Goal: Task Accomplishment & Management: Manage account settings

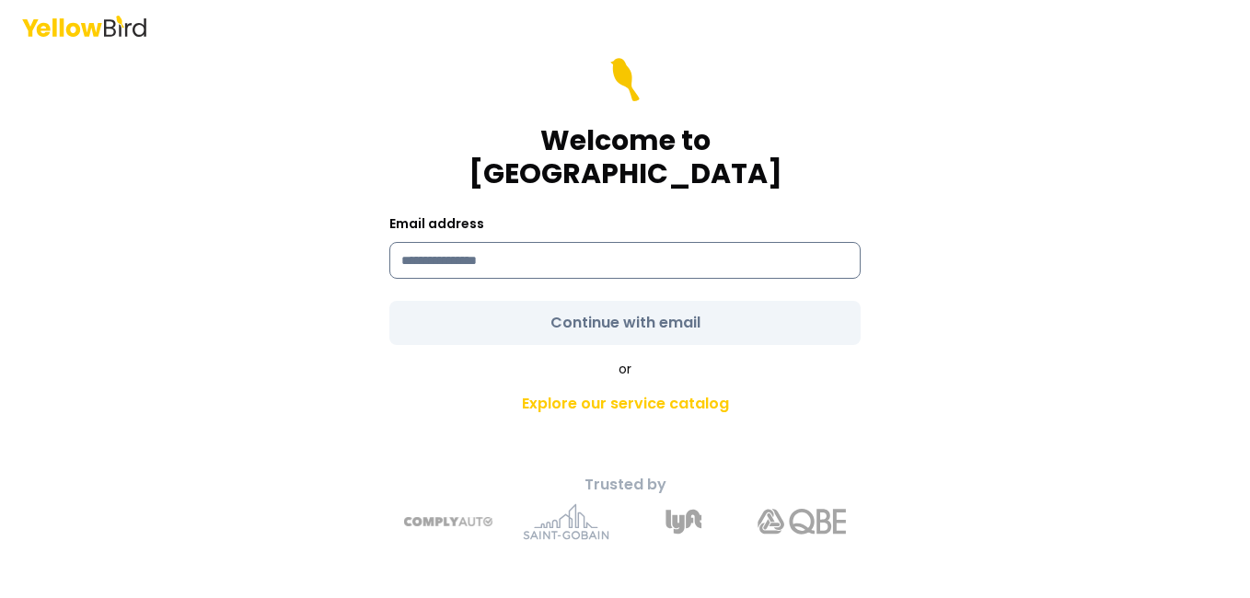
click at [422, 242] on input at bounding box center [624, 260] width 471 height 37
type input "**********"
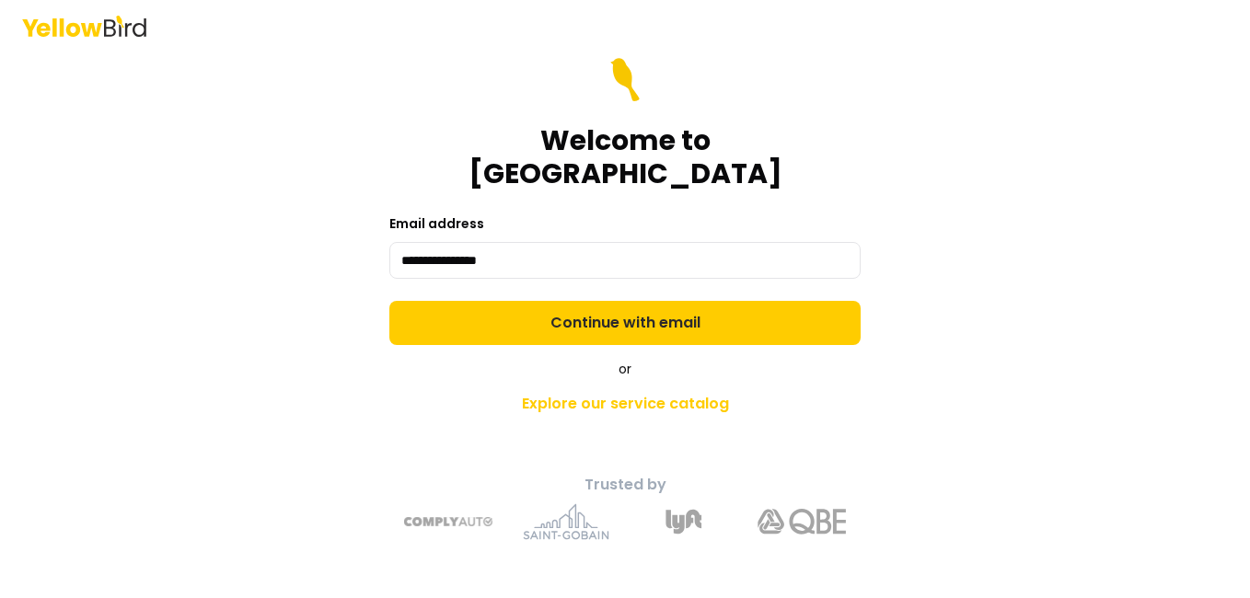
click at [638, 294] on form "**********" at bounding box center [624, 201] width 471 height 287
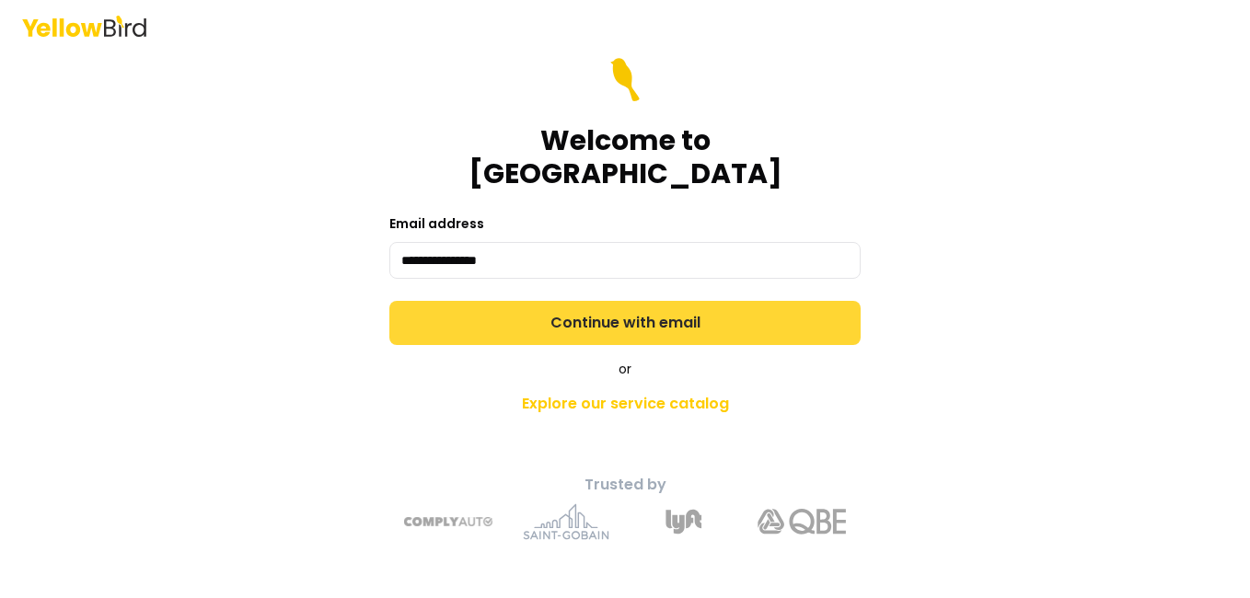
click at [693, 307] on button "Continue with email" at bounding box center [624, 323] width 471 height 44
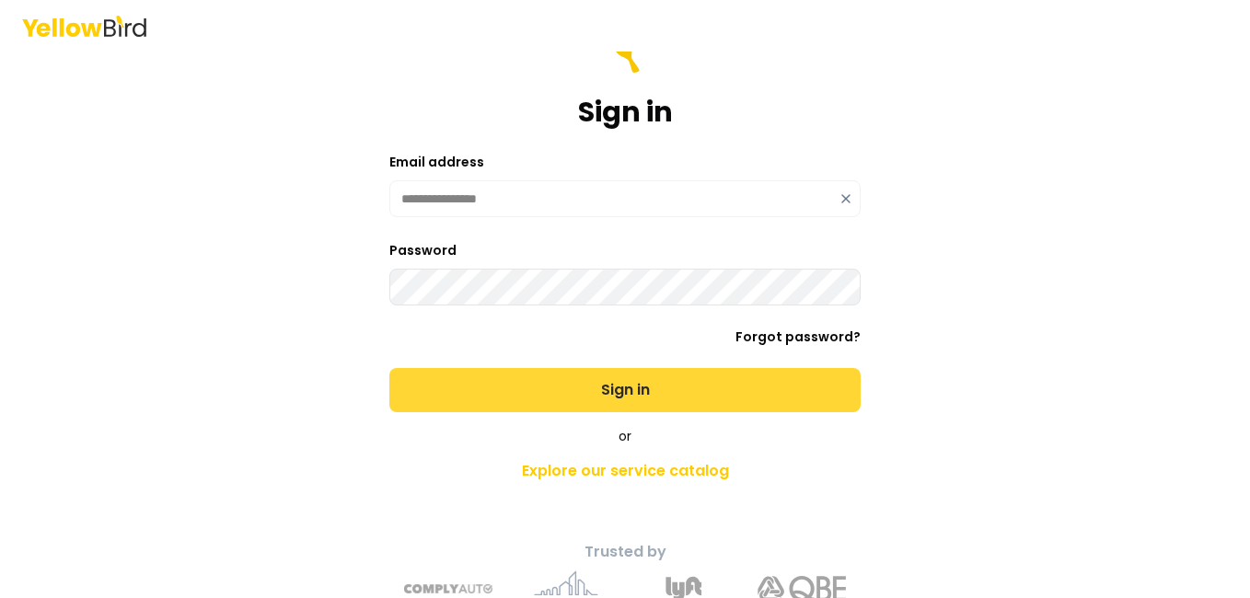
click at [591, 392] on button "Sign in" at bounding box center [624, 390] width 471 height 44
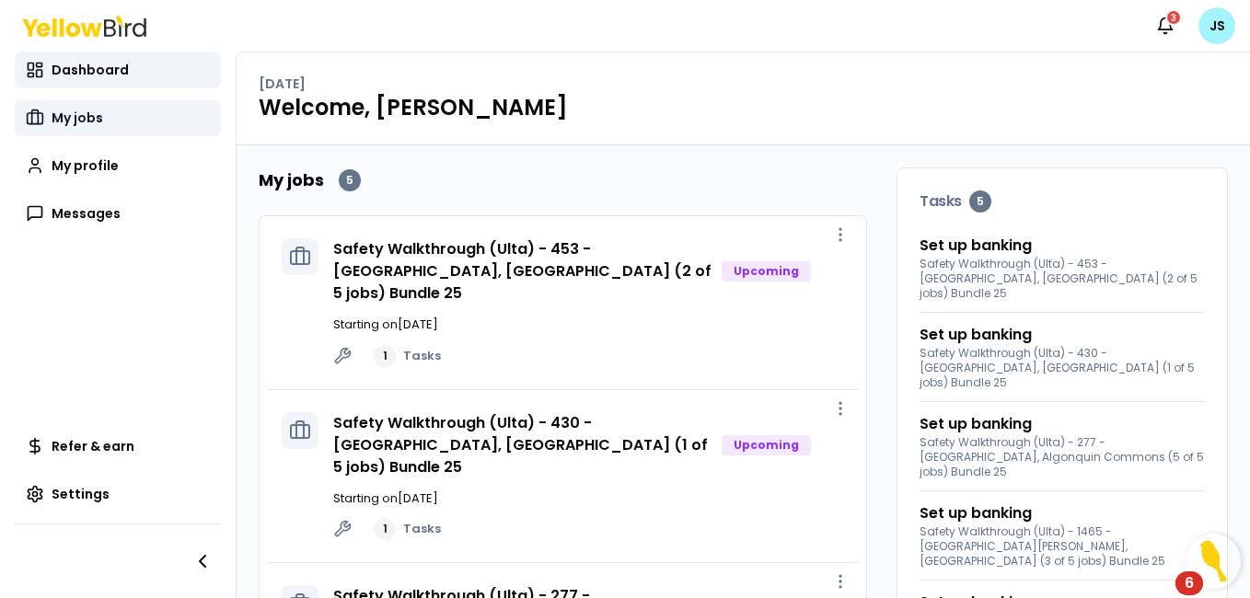
click at [84, 101] on link "My jobs" at bounding box center [118, 117] width 206 height 37
click at [84, 107] on link "My jobs" at bounding box center [118, 117] width 206 height 37
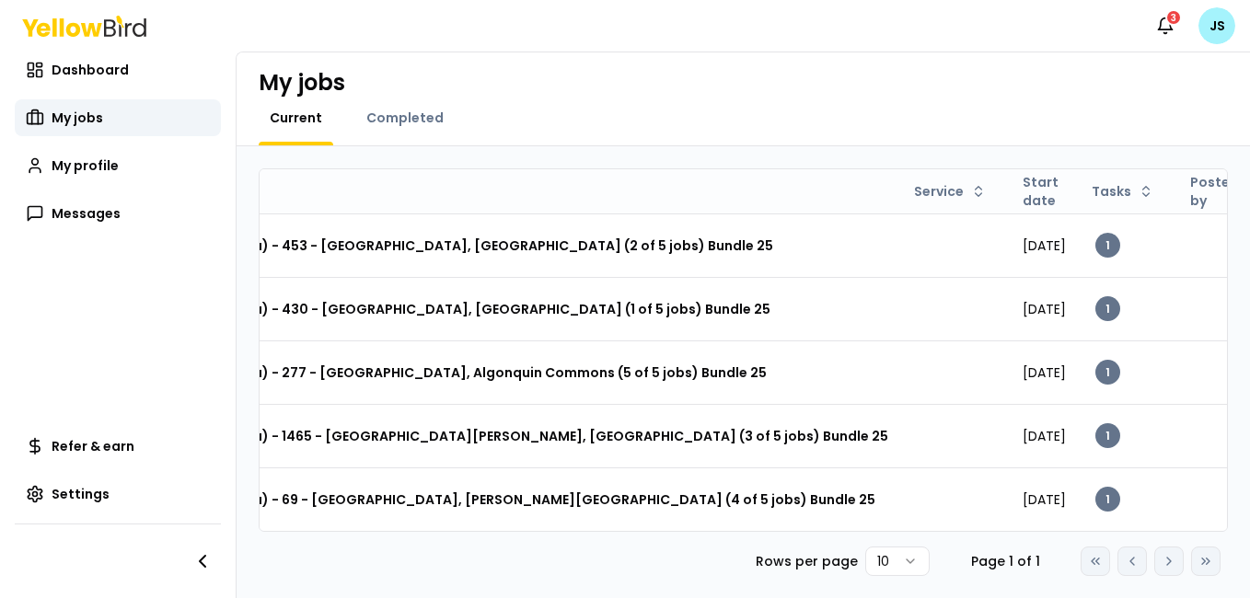
scroll to position [0, 295]
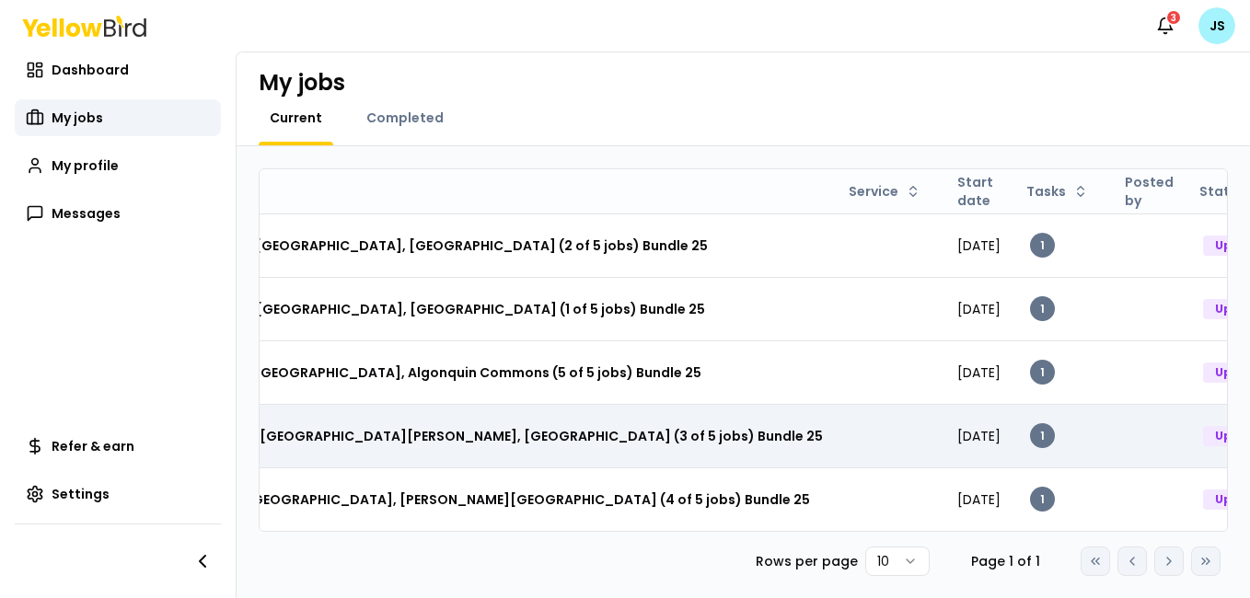
click at [1184, 415] on html "Notifications 3 JS Dashboard My jobs My profile Messages Refer & earn Settings …" at bounding box center [625, 299] width 1250 height 598
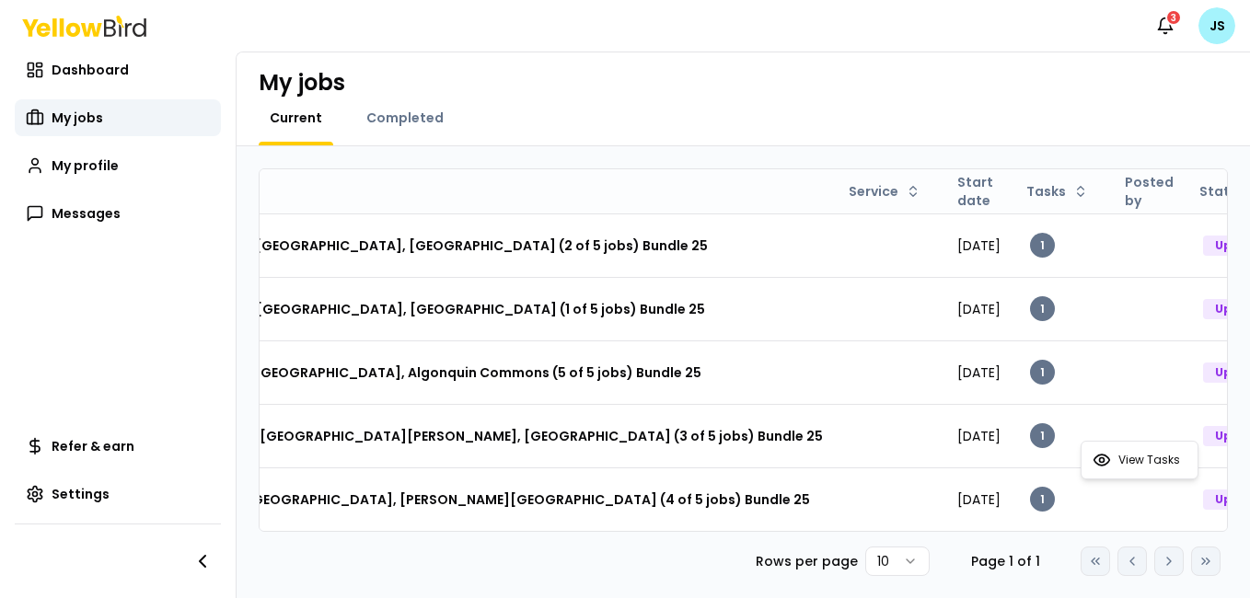
click at [897, 420] on html "Notifications 3 JS Dashboard My jobs My profile Messages Refer & earn Settings …" at bounding box center [625, 299] width 1250 height 598
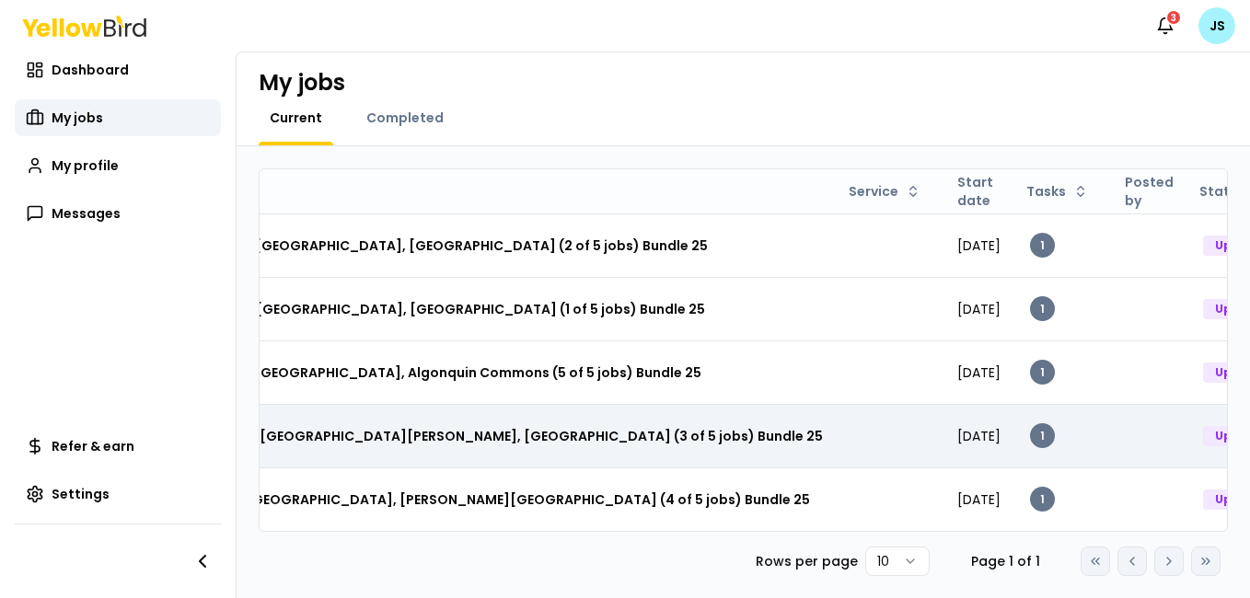
click at [957, 427] on span "August 25, 2025" at bounding box center [978, 436] width 43 height 18
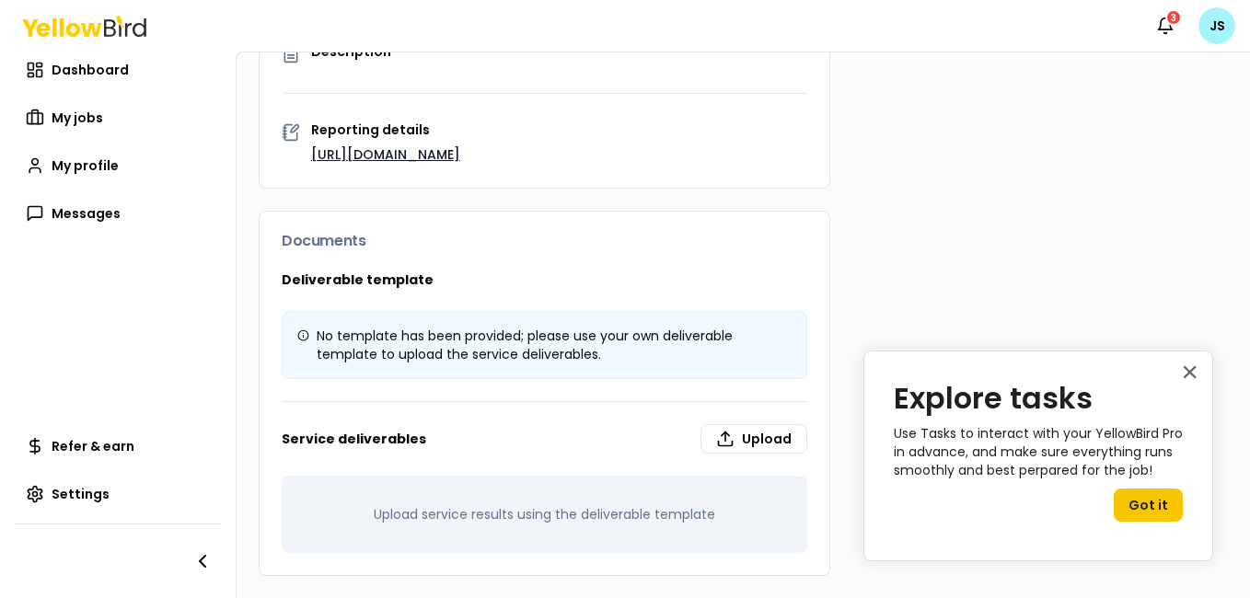
scroll to position [483, 0]
click at [741, 442] on label "Upload" at bounding box center [753, 438] width 107 height 29
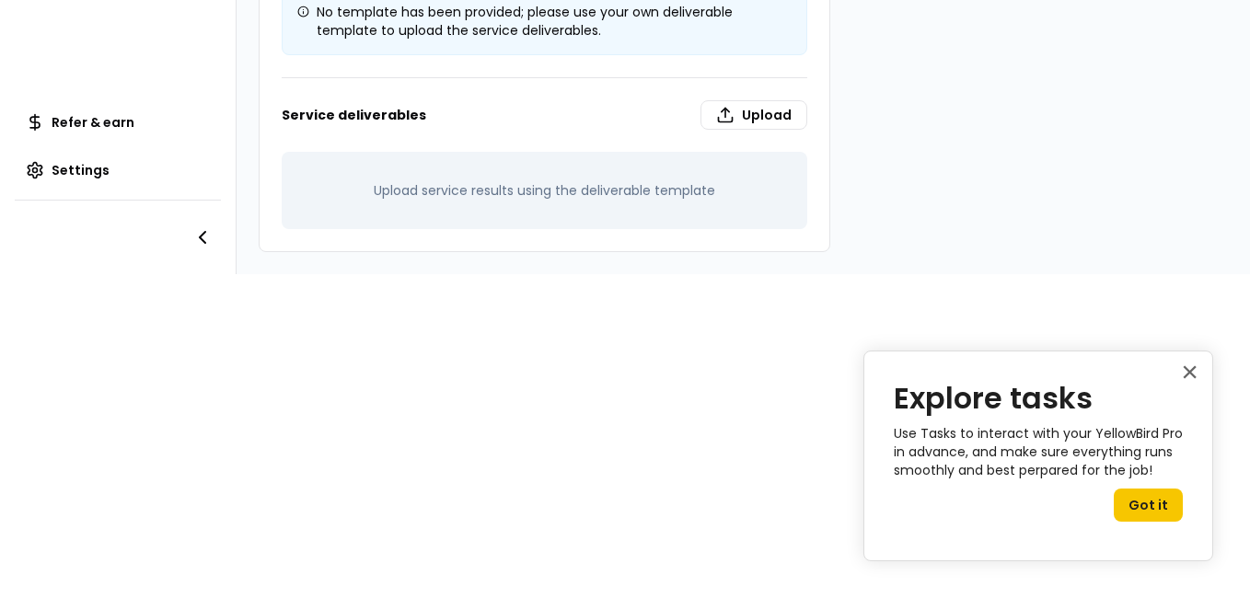
click at [575, 160] on div "Upload service results using the deliverable template" at bounding box center [545, 190] width 526 height 77
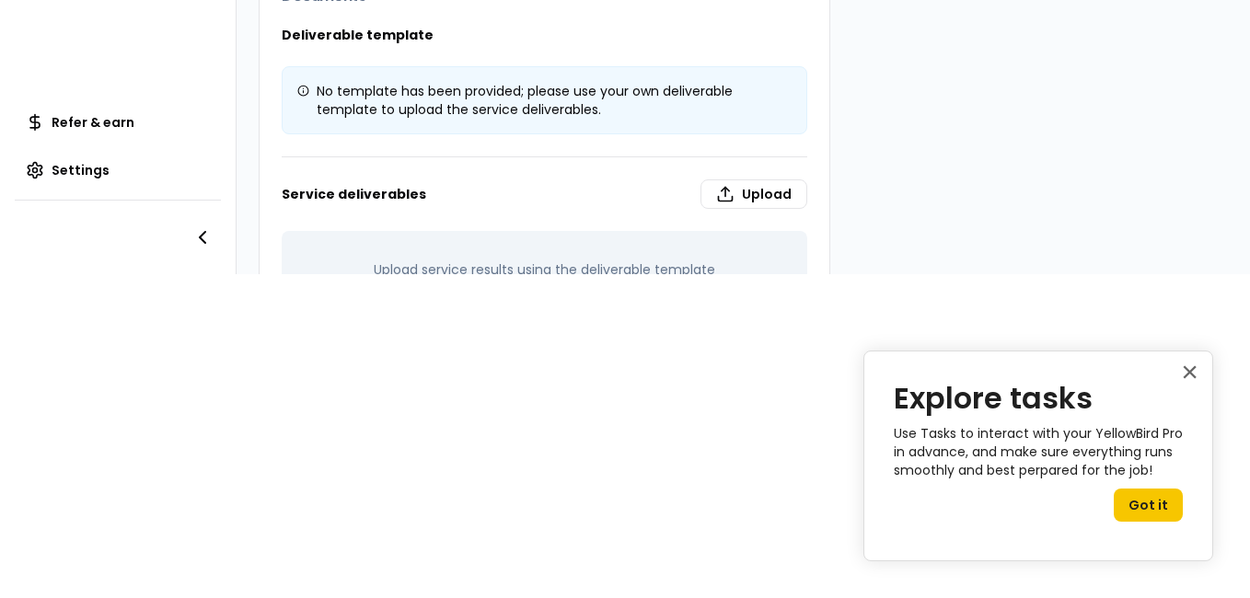
scroll to position [297, 0]
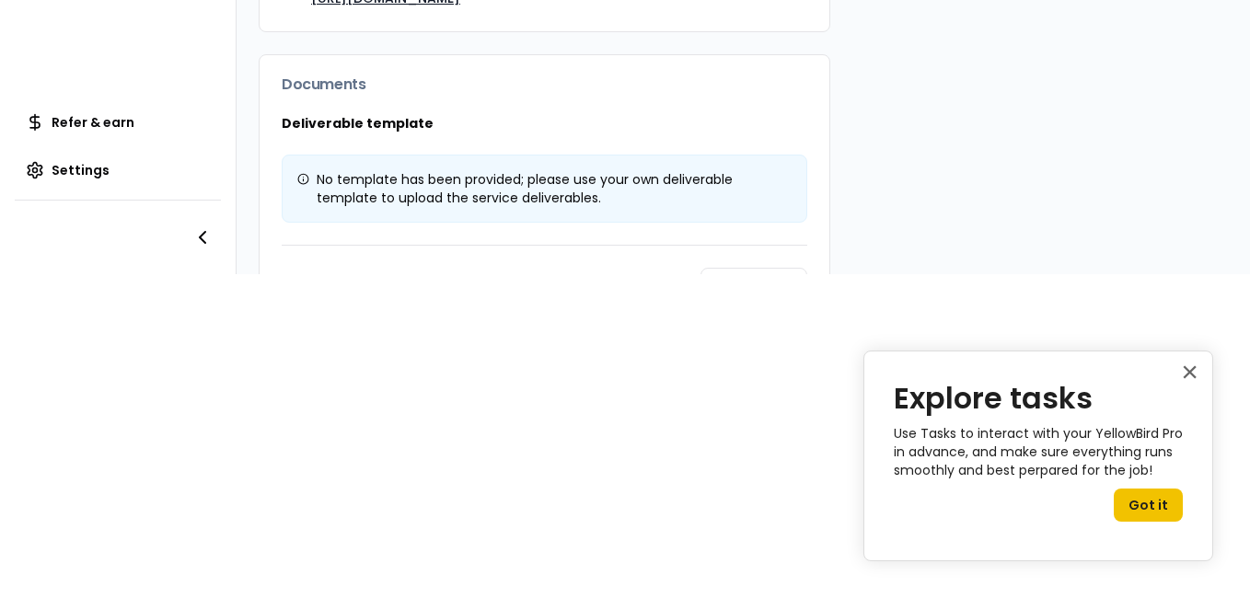
click at [1157, 494] on button "Got it" at bounding box center [1148, 505] width 69 height 33
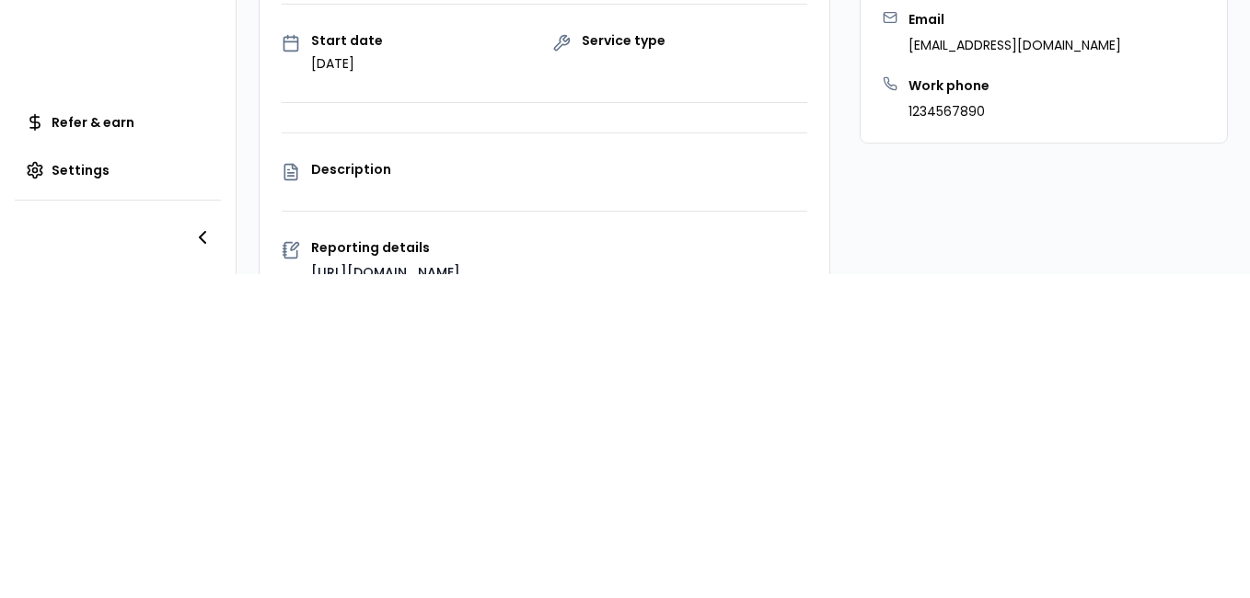
scroll to position [17, 0]
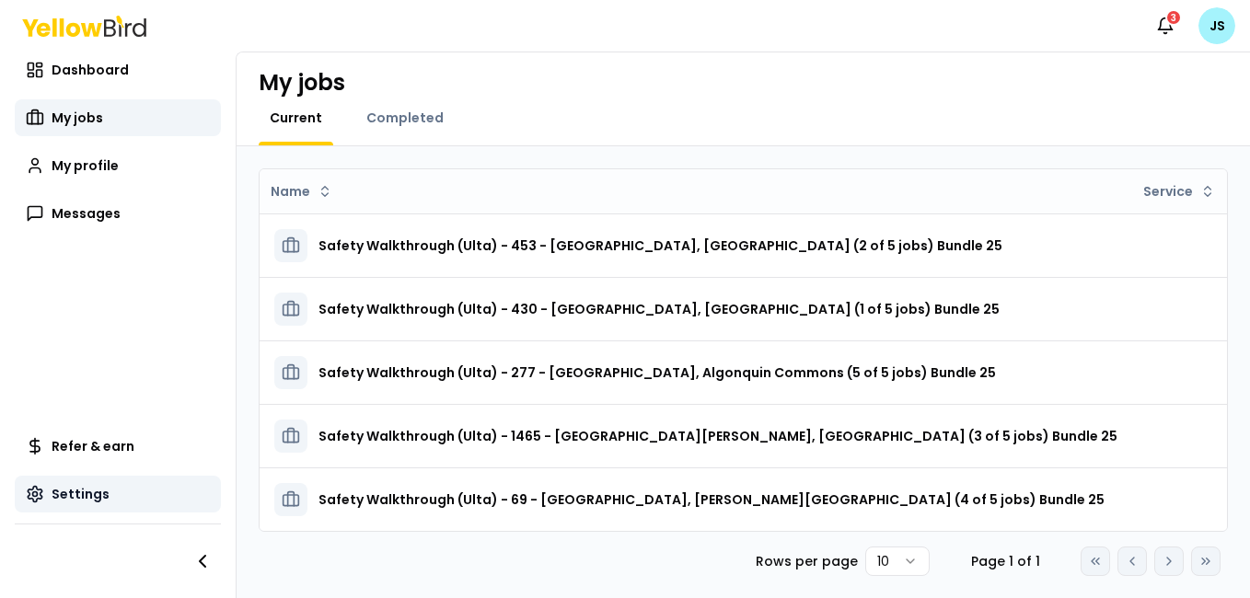
click at [80, 496] on span "Settings" at bounding box center [81, 494] width 58 height 18
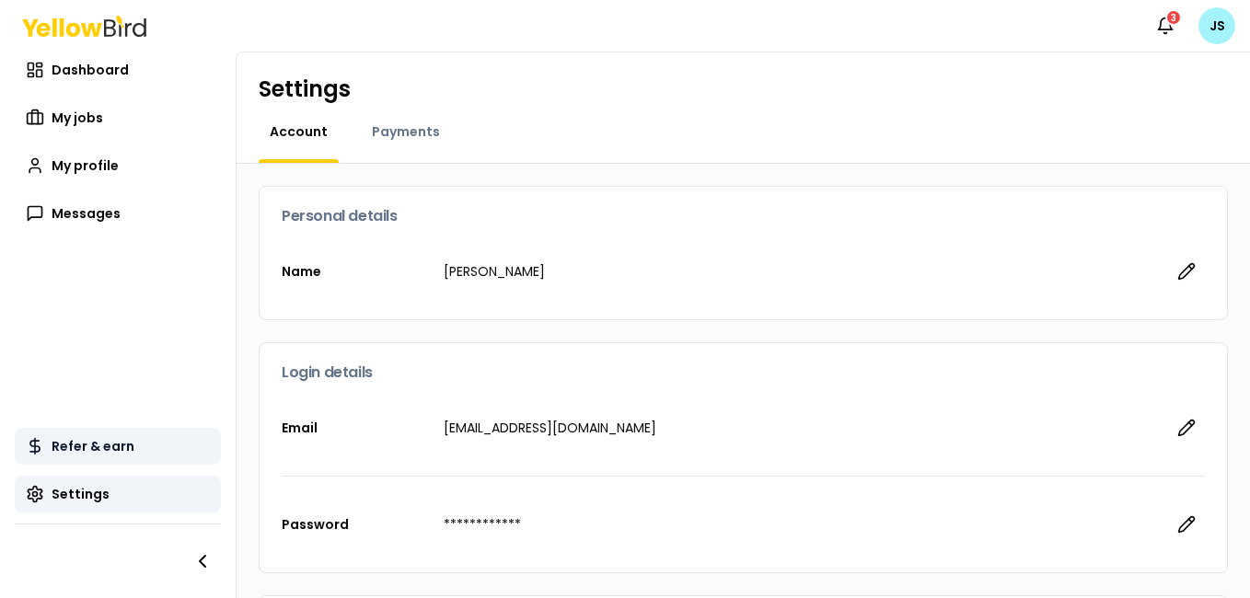
click at [81, 444] on span "Refer & earn" at bounding box center [93, 446] width 83 height 18
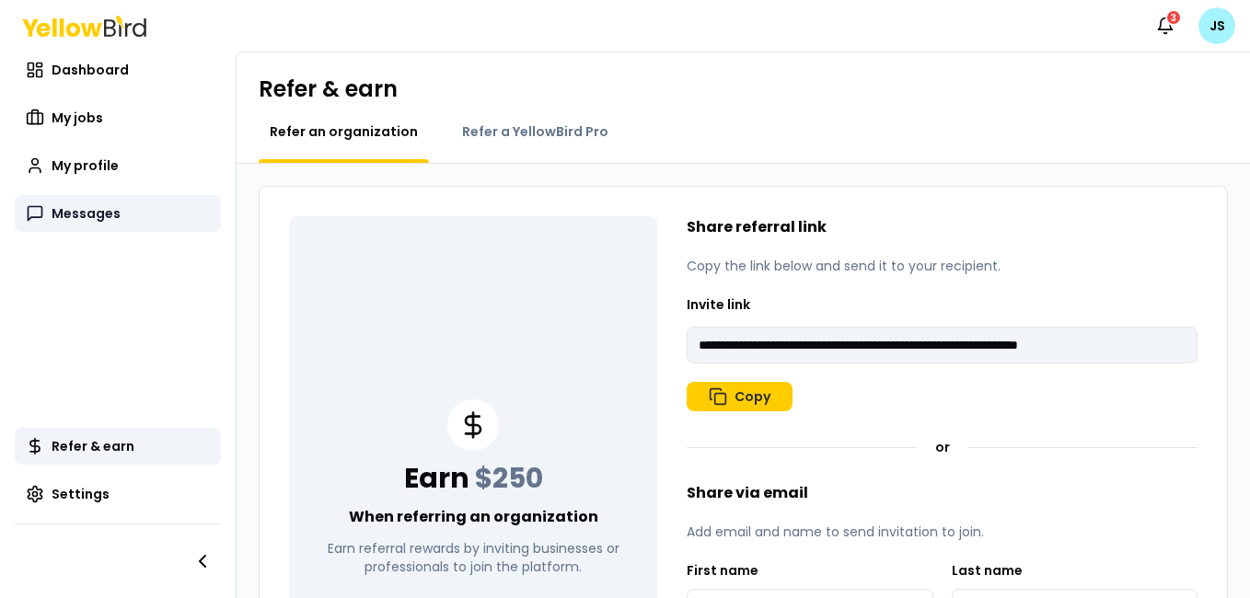
click at [72, 212] on span "Messages" at bounding box center [86, 213] width 69 height 18
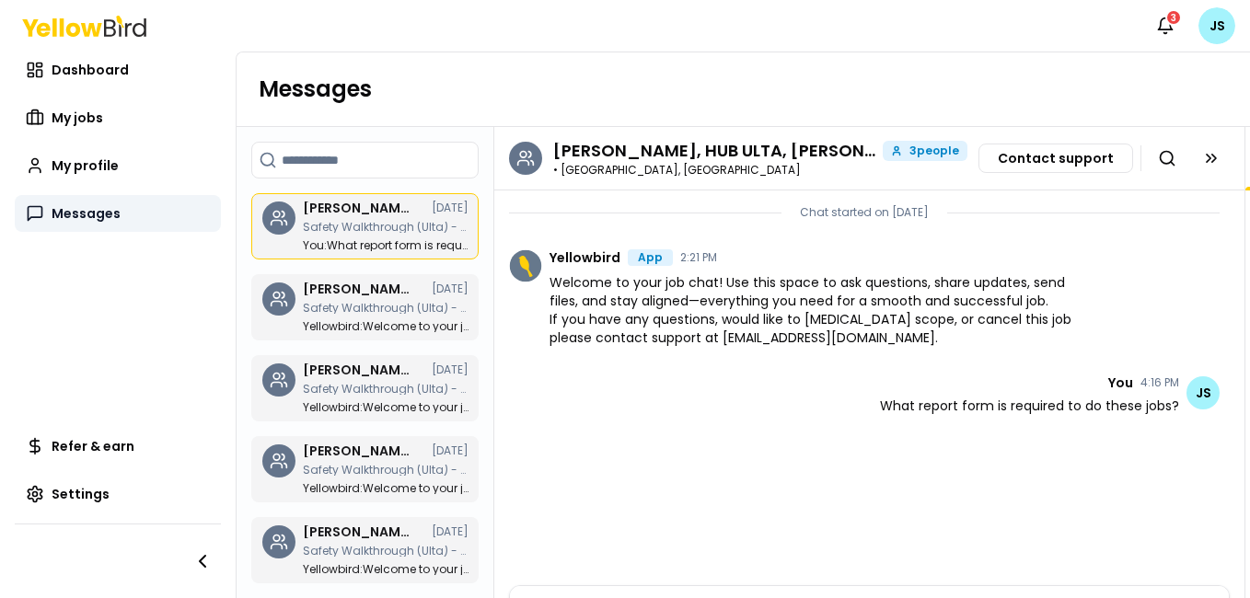
click at [67, 210] on span "Messages" at bounding box center [86, 213] width 69 height 18
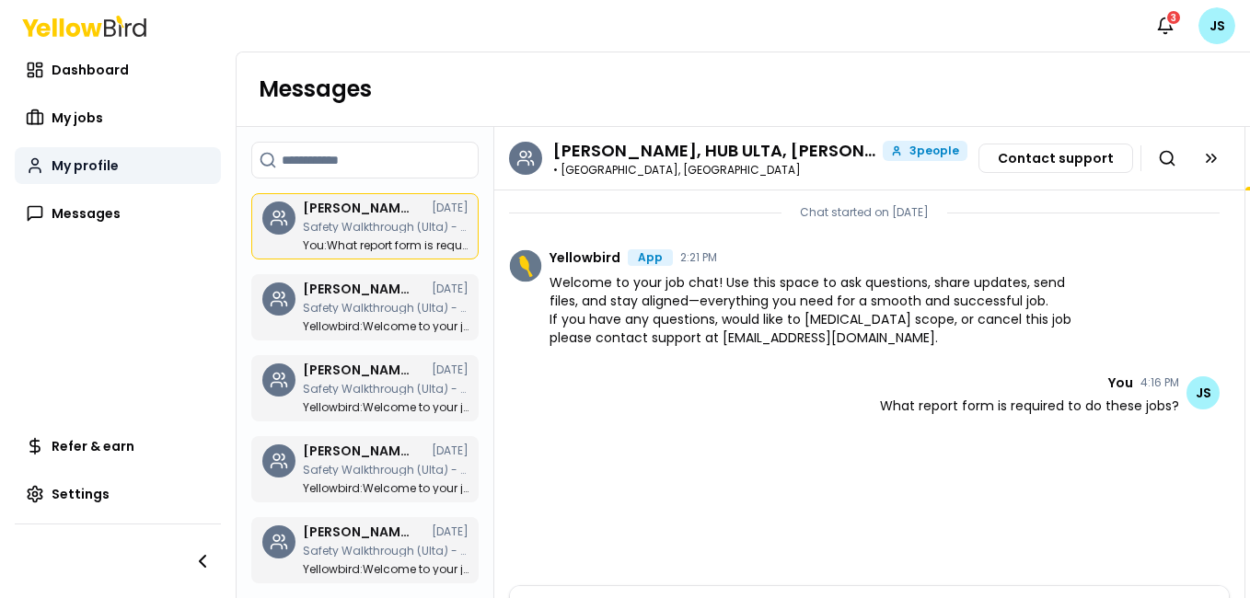
click at [80, 161] on span "My profile" at bounding box center [85, 165] width 67 height 18
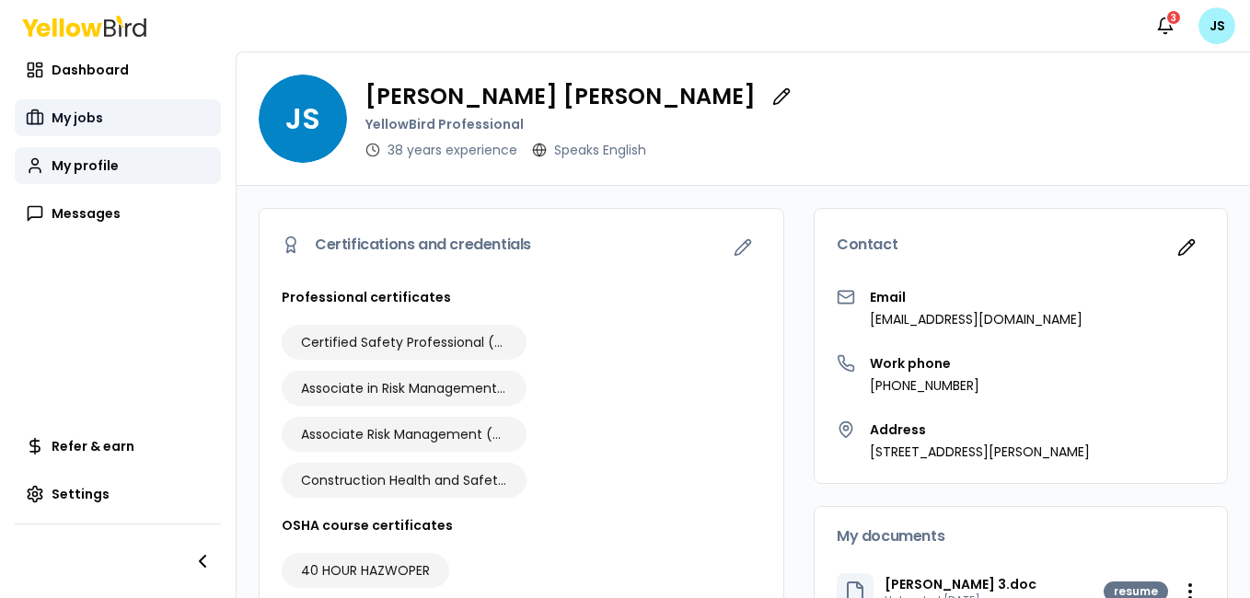
click at [83, 112] on span "My jobs" at bounding box center [78, 118] width 52 height 18
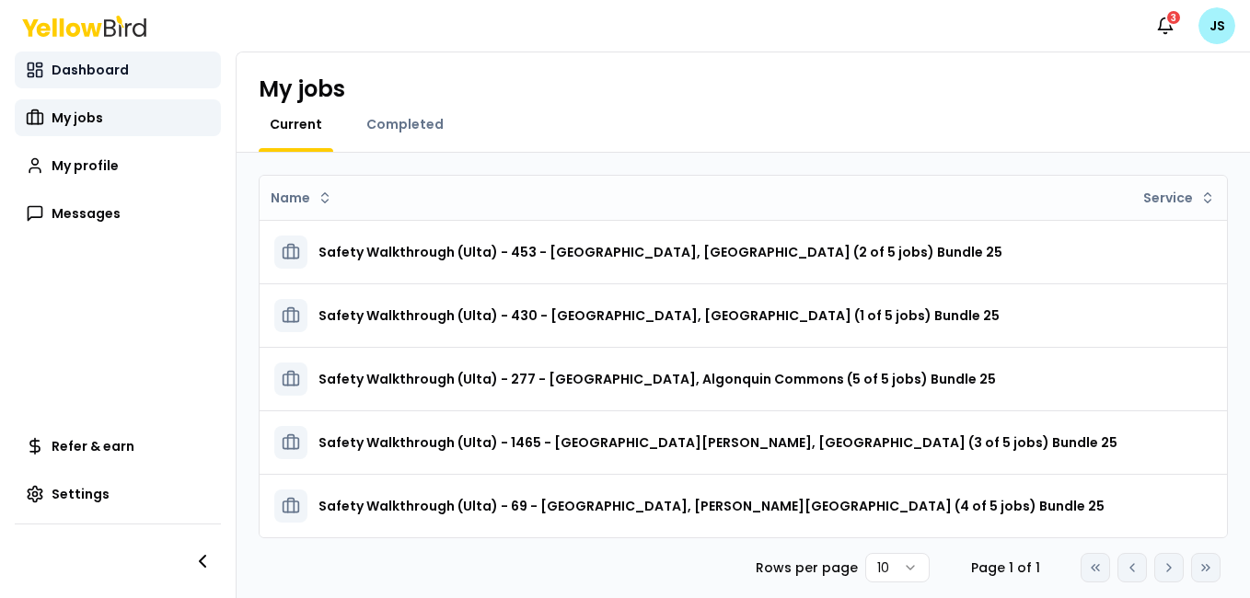
click at [99, 66] on span "Dashboard" at bounding box center [90, 70] width 77 height 18
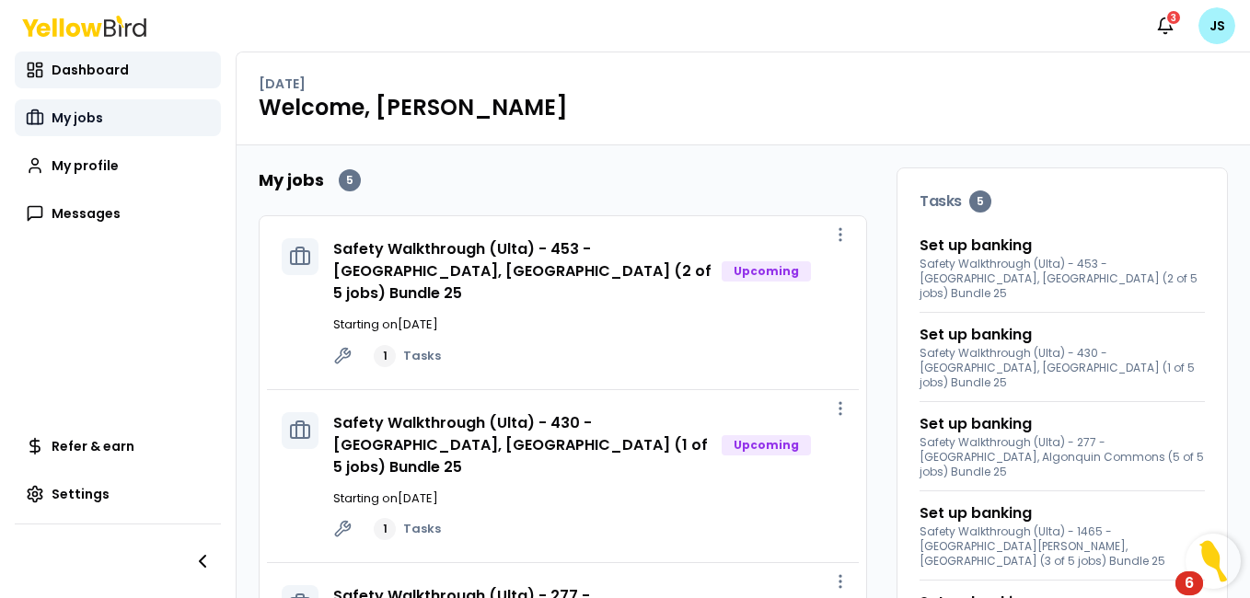
click at [83, 103] on link "My jobs" at bounding box center [118, 117] width 206 height 37
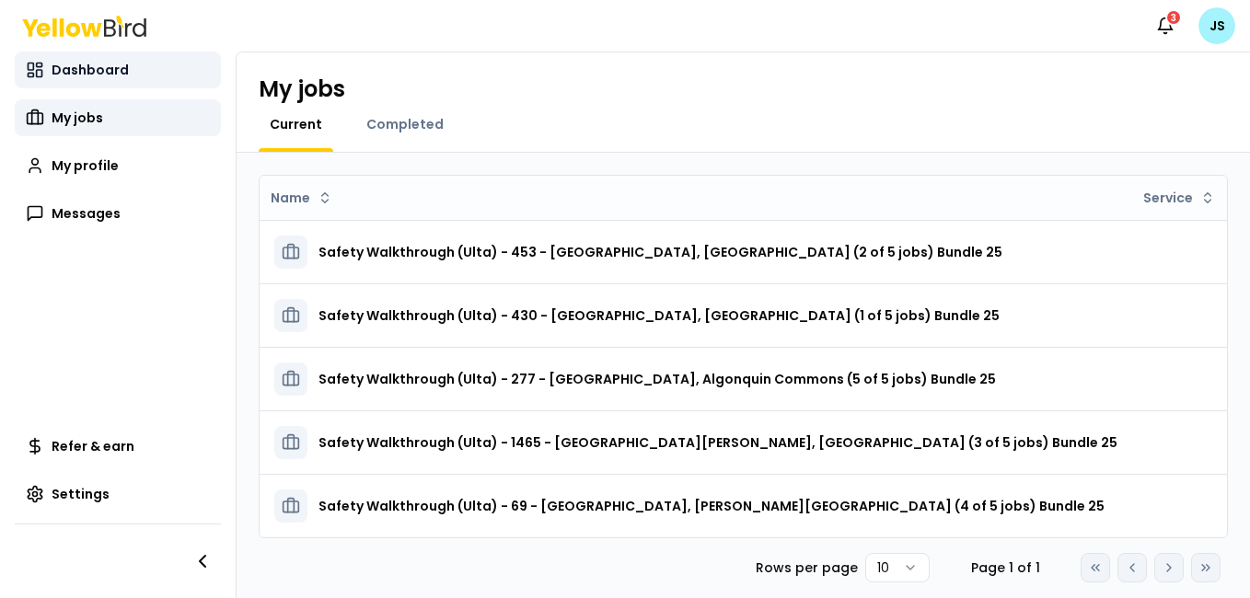
click at [123, 75] on span "Dashboard" at bounding box center [90, 70] width 77 height 18
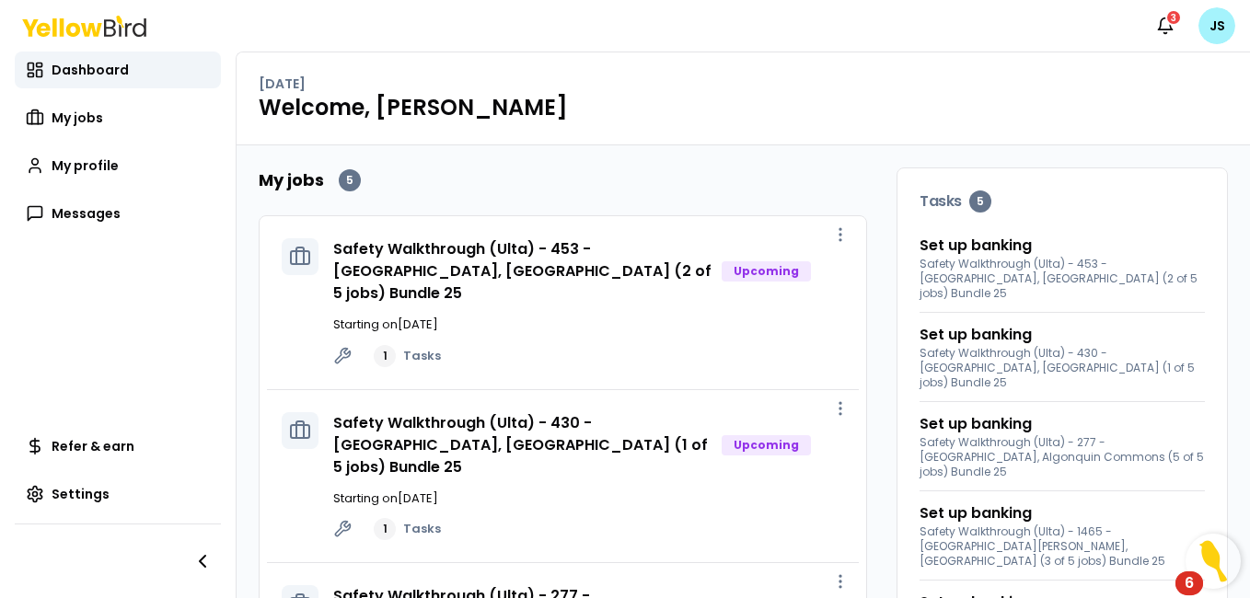
click at [768, 265] on div "Upcoming" at bounding box center [766, 271] width 89 height 20
click at [831, 238] on icon "button" at bounding box center [840, 235] width 18 height 18
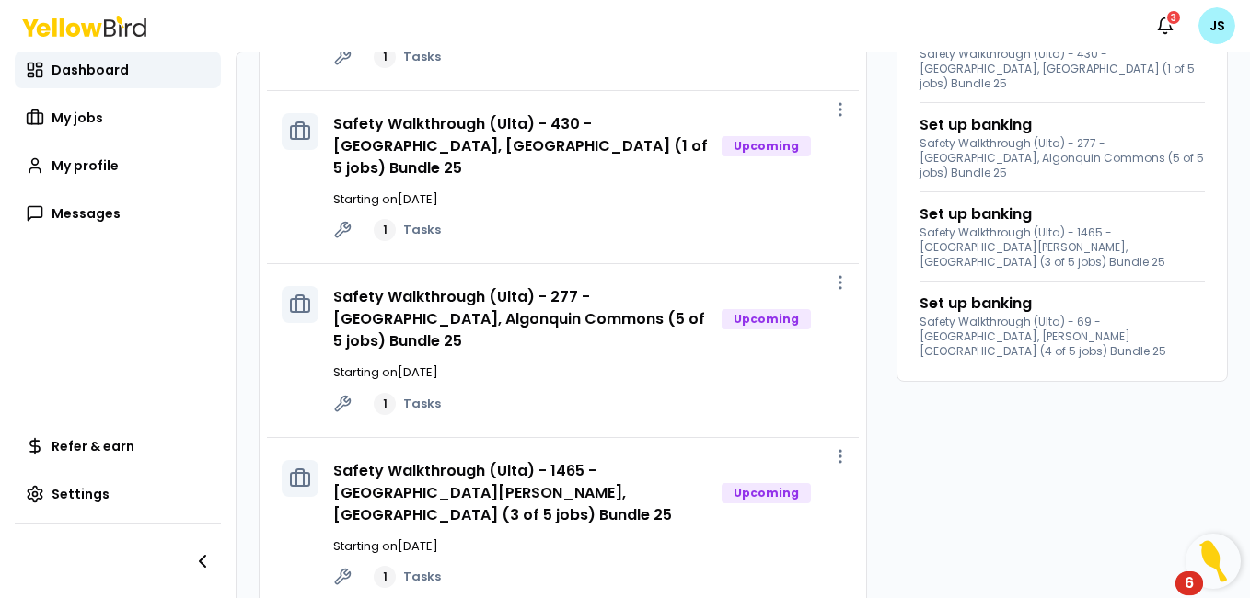
scroll to position [394, 0]
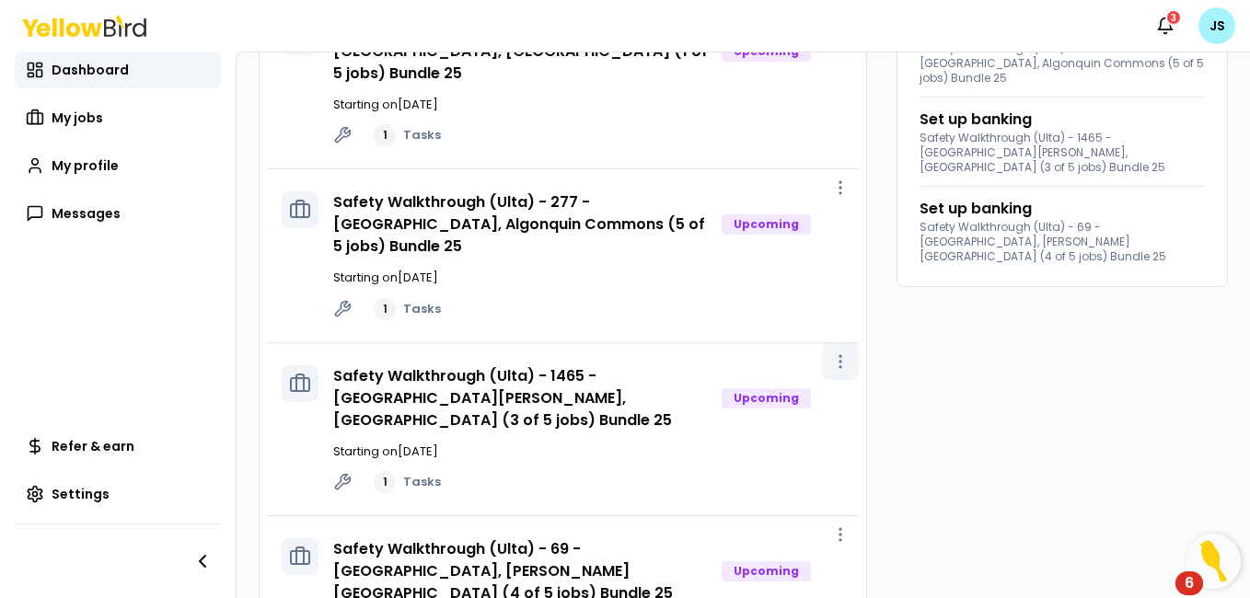
click at [831, 353] on icon "button" at bounding box center [840, 362] width 18 height 18
click at [788, 335] on span "View job" at bounding box center [788, 337] width 46 height 15
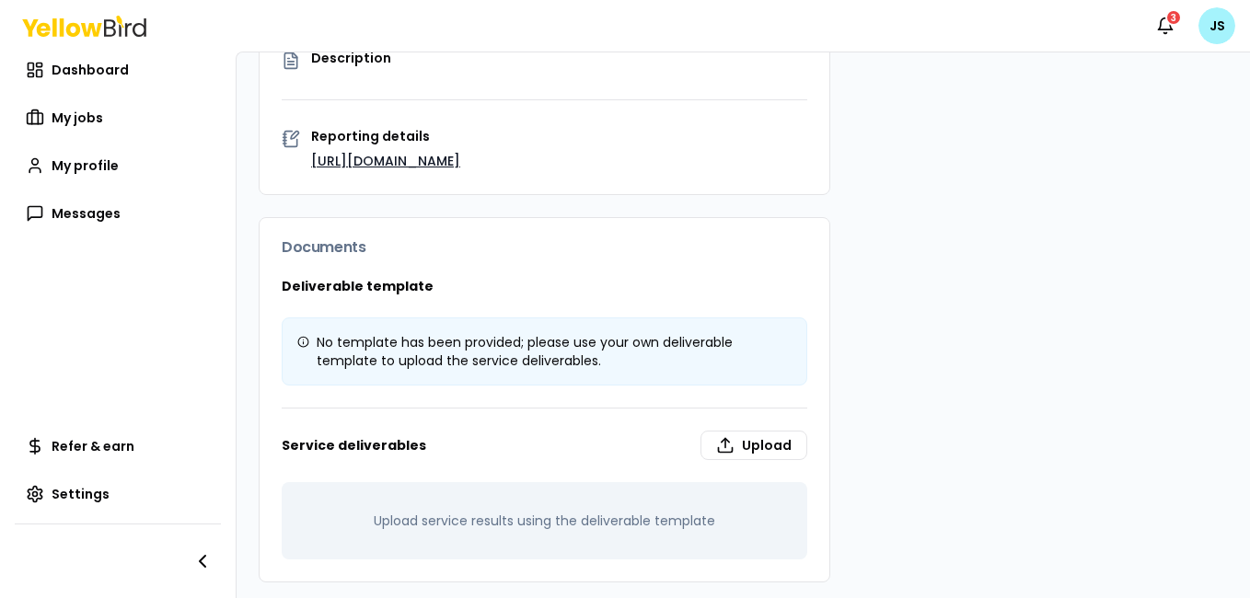
scroll to position [479, 0]
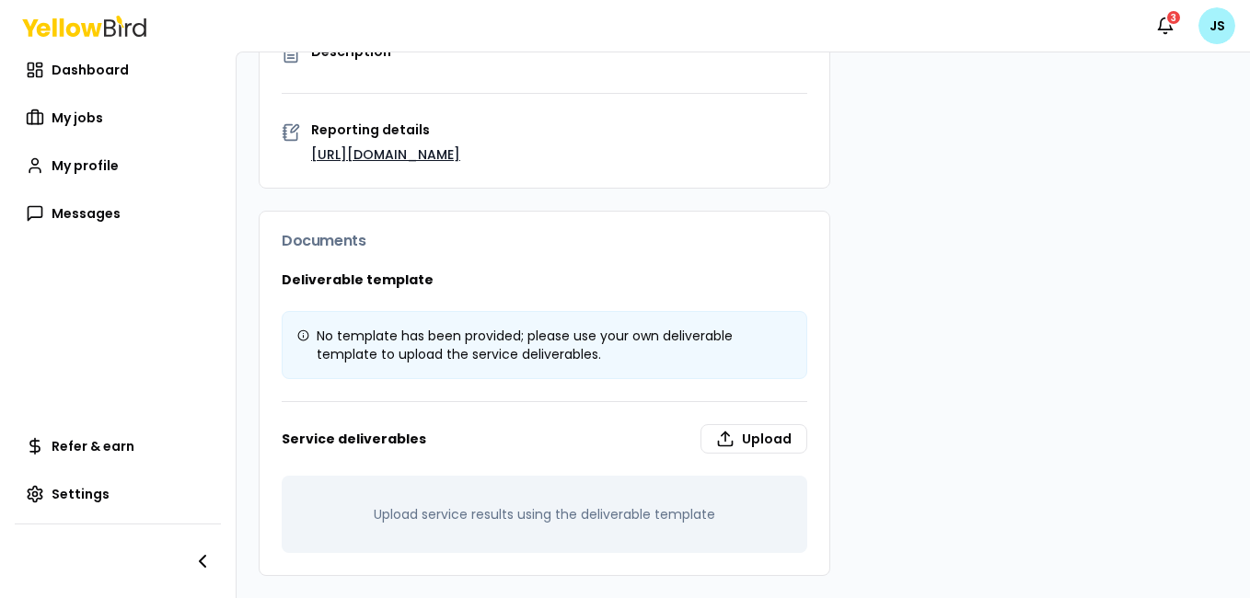
click at [437, 158] on link "https://hubs.ly/Q03tSYYw0" at bounding box center [385, 154] width 149 height 18
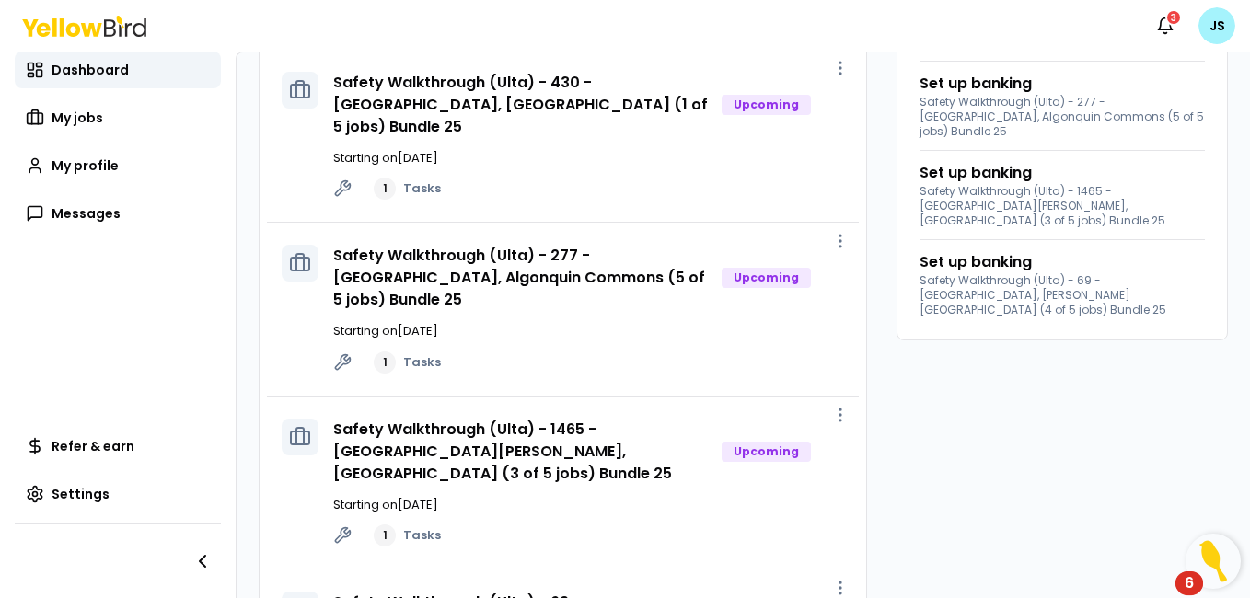
scroll to position [356, 0]
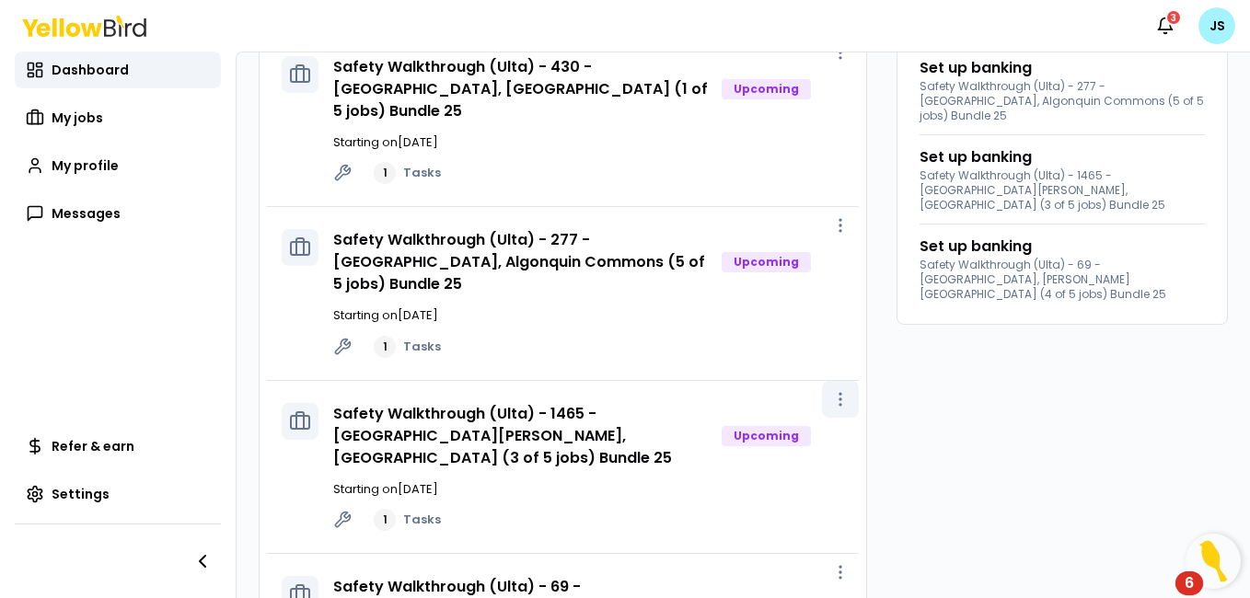
click at [831, 390] on icon "button" at bounding box center [840, 399] width 18 height 18
click at [793, 375] on span "View job" at bounding box center [788, 374] width 46 height 15
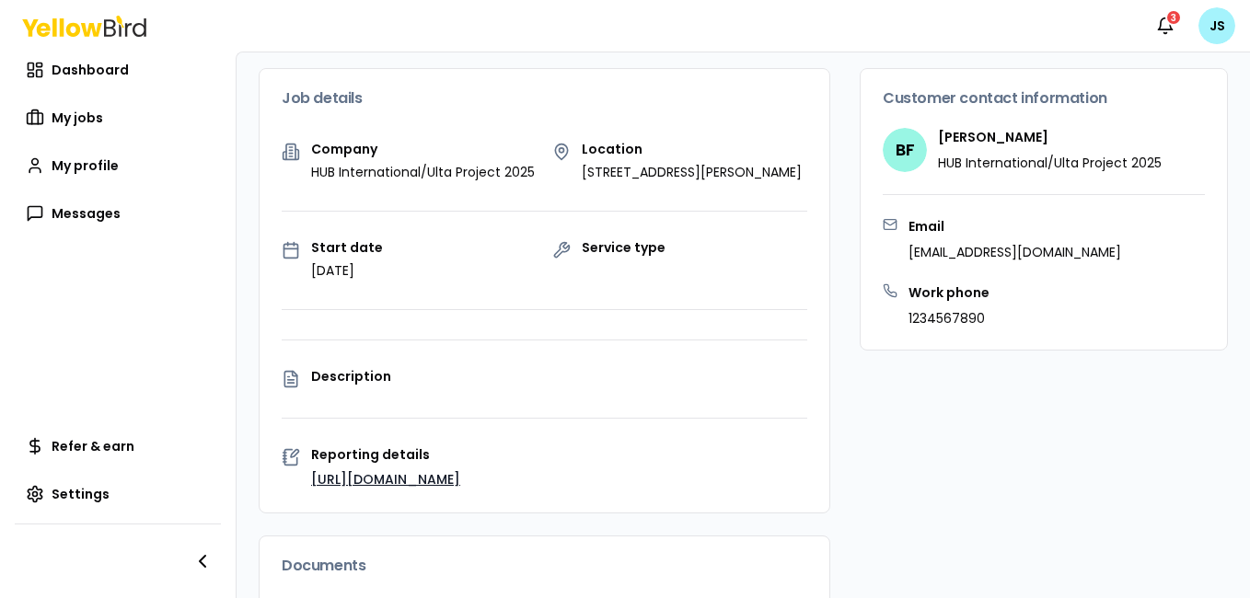
scroll to position [138, 0]
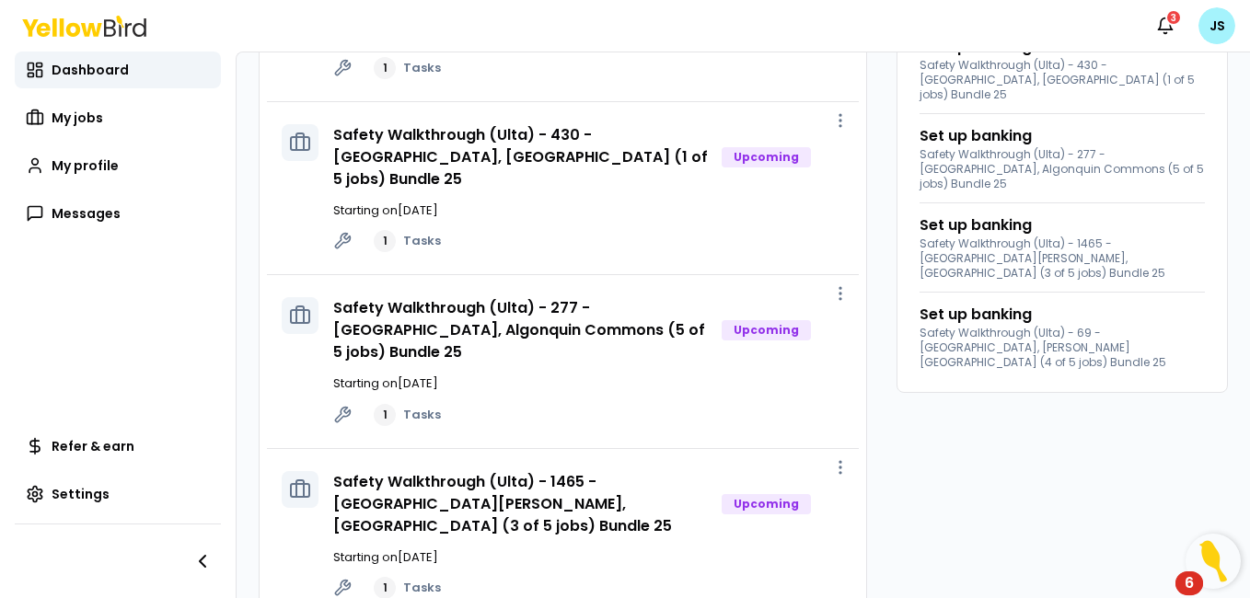
scroll to position [353, 0]
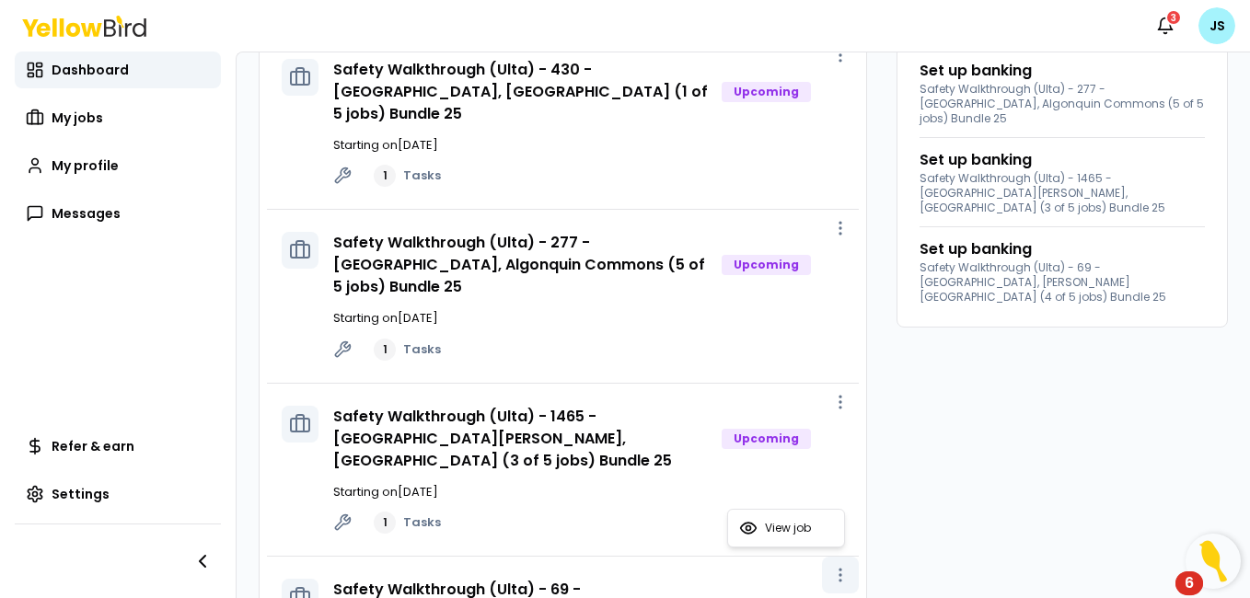
click at [831, 566] on icon "button" at bounding box center [840, 575] width 18 height 18
click at [800, 525] on span "View job" at bounding box center [788, 528] width 46 height 15
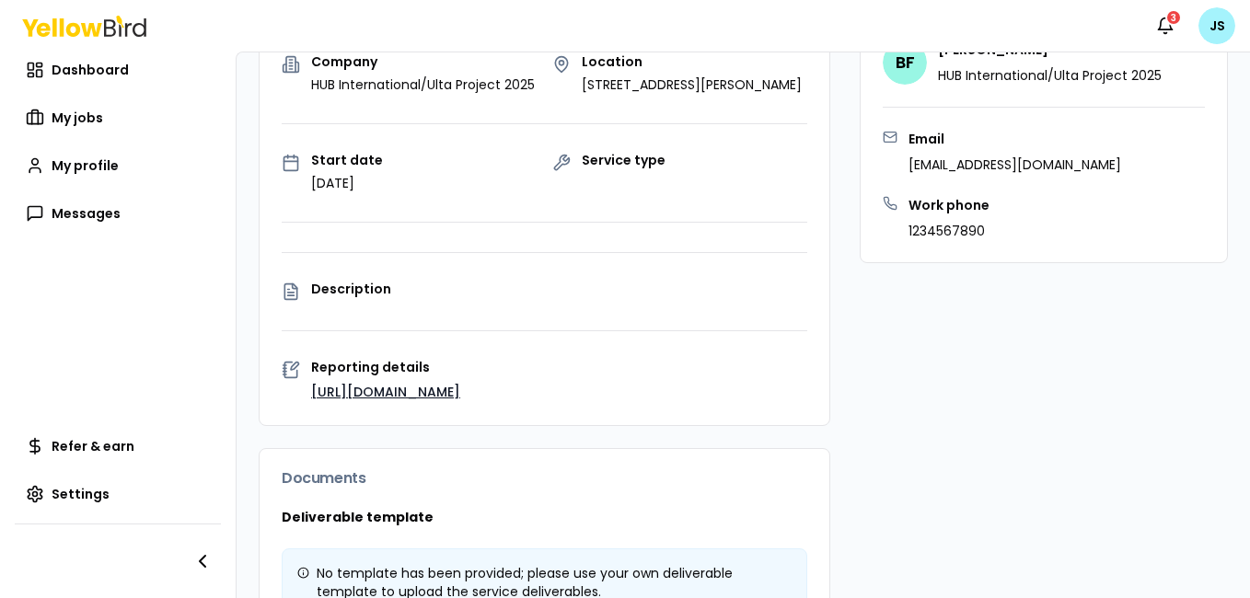
scroll to position [128, 0]
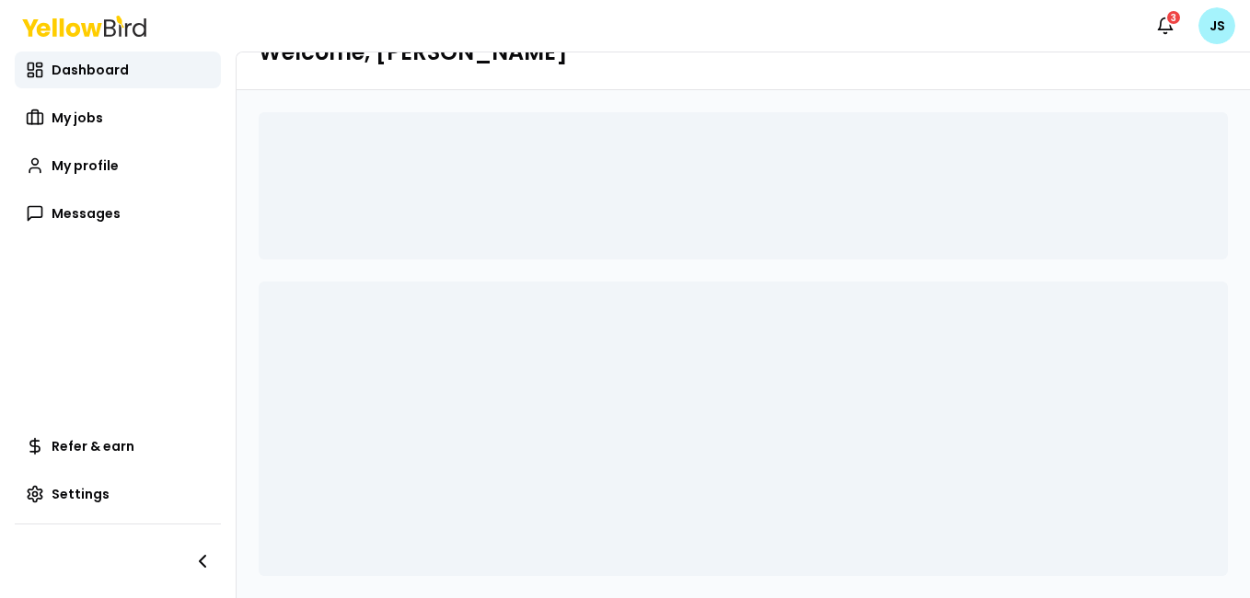
scroll to position [55, 0]
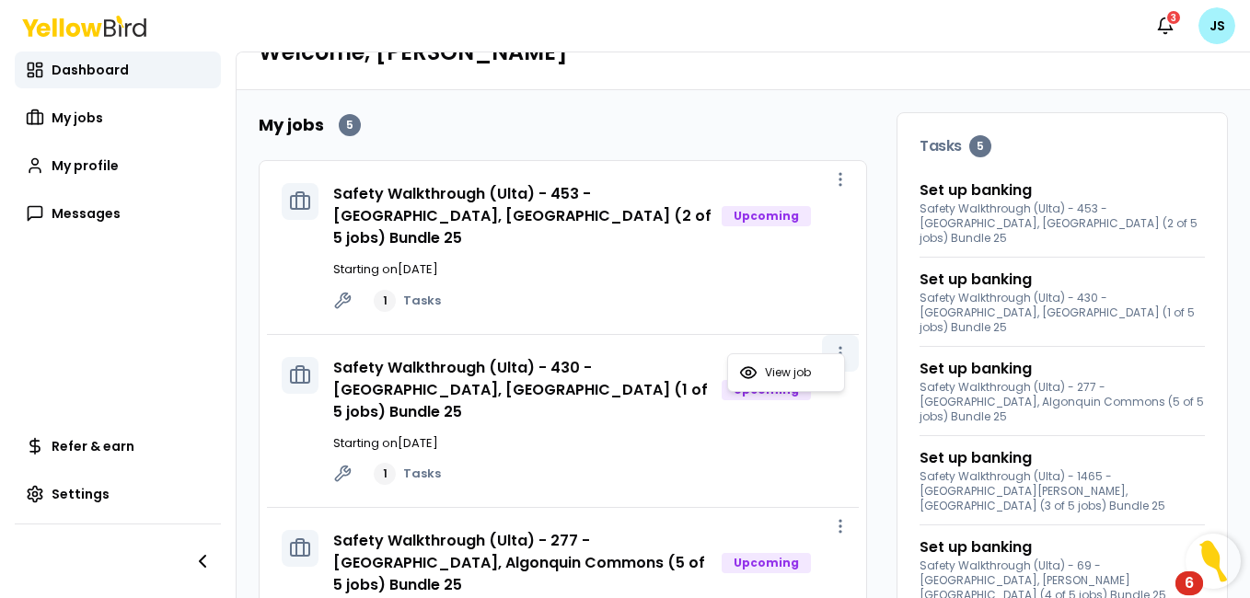
click at [831, 344] on icon "button" at bounding box center [840, 353] width 18 height 18
click at [809, 368] on span "View job" at bounding box center [788, 372] width 46 height 15
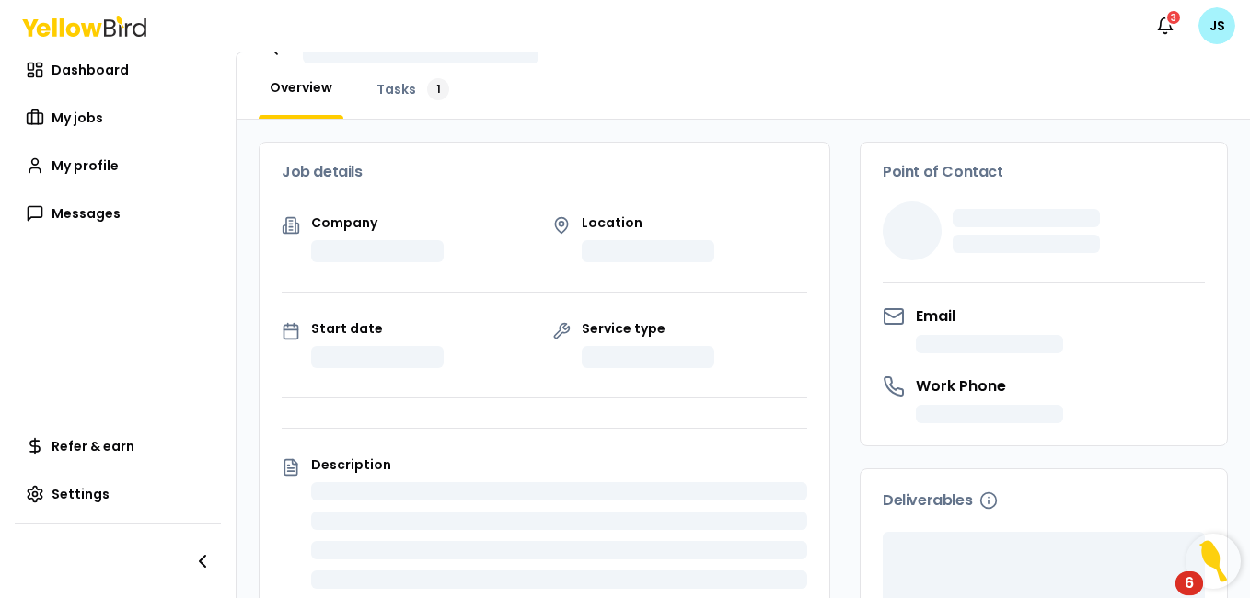
scroll to position [55, 0]
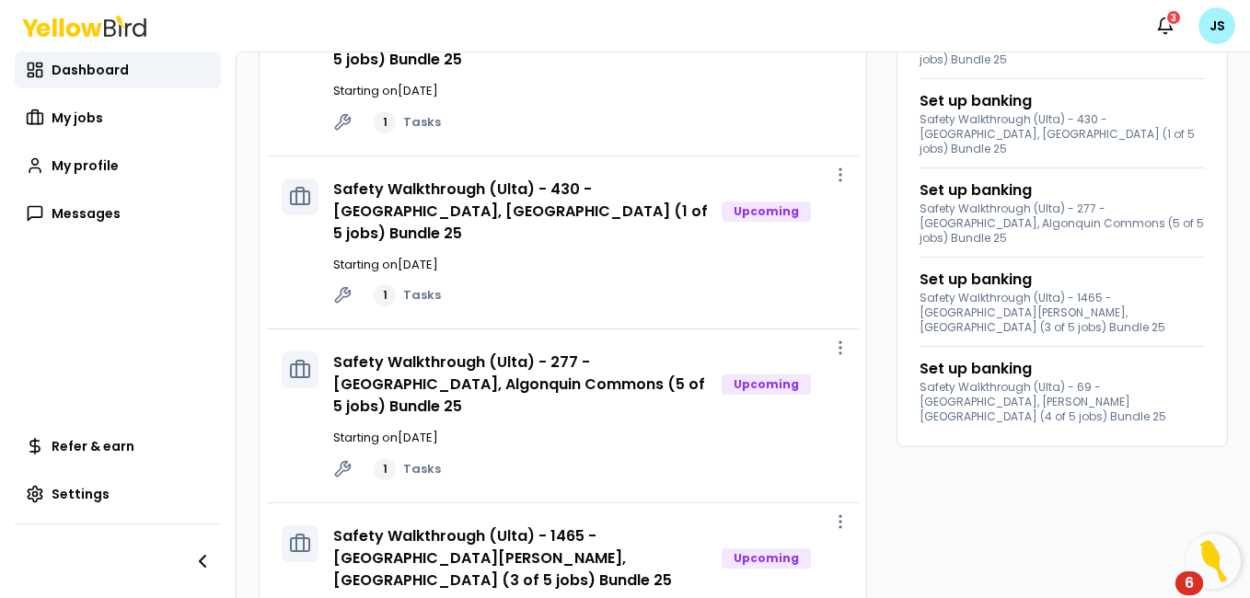
scroll to position [243, 0]
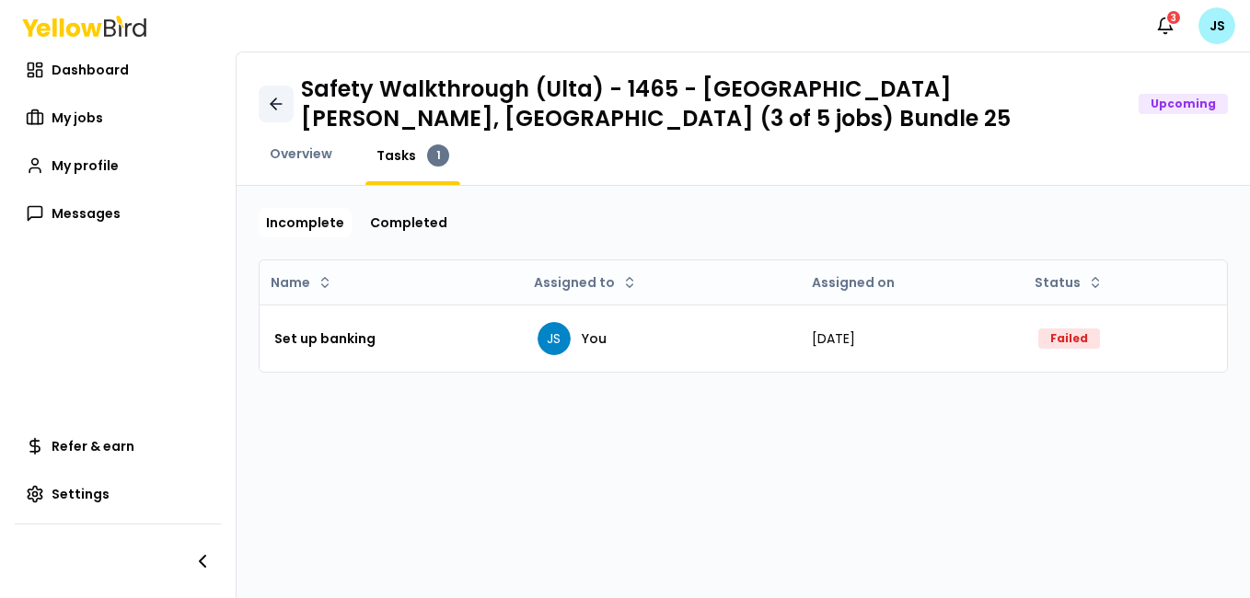
click at [270, 98] on icon at bounding box center [276, 104] width 18 height 18
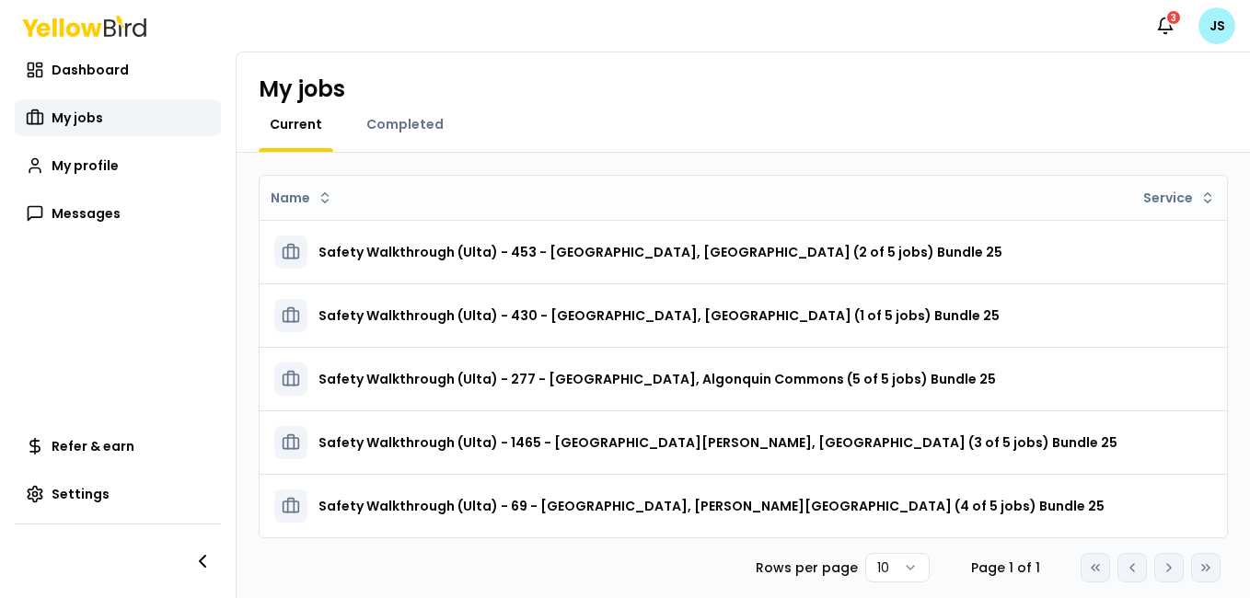
scroll to position [20, 0]
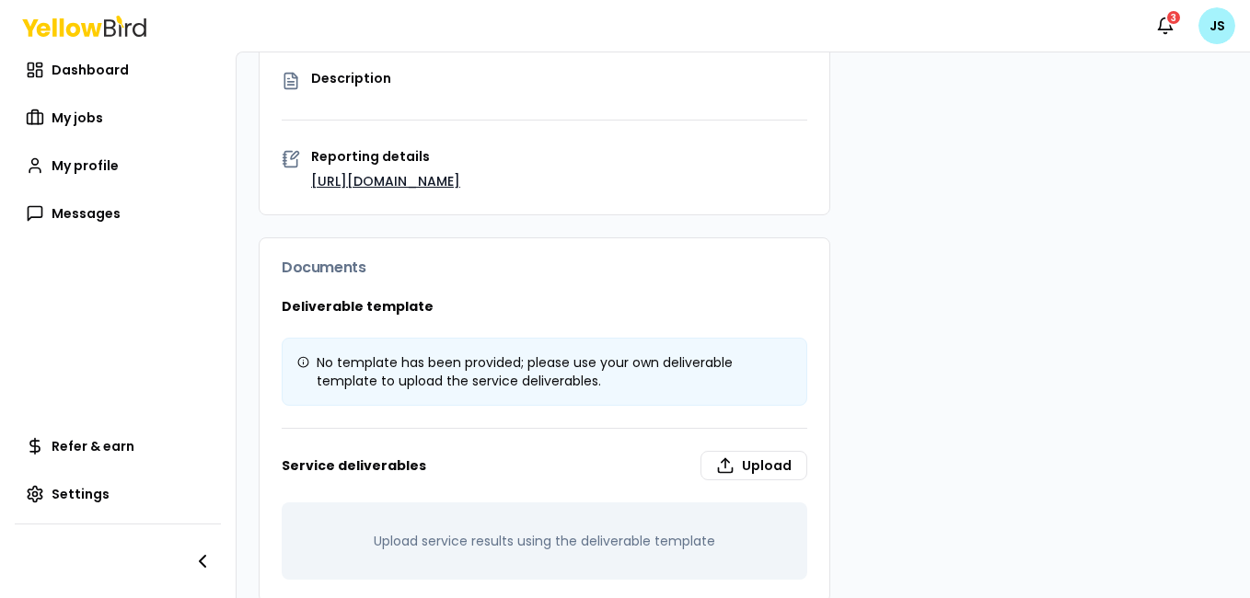
scroll to position [451, 0]
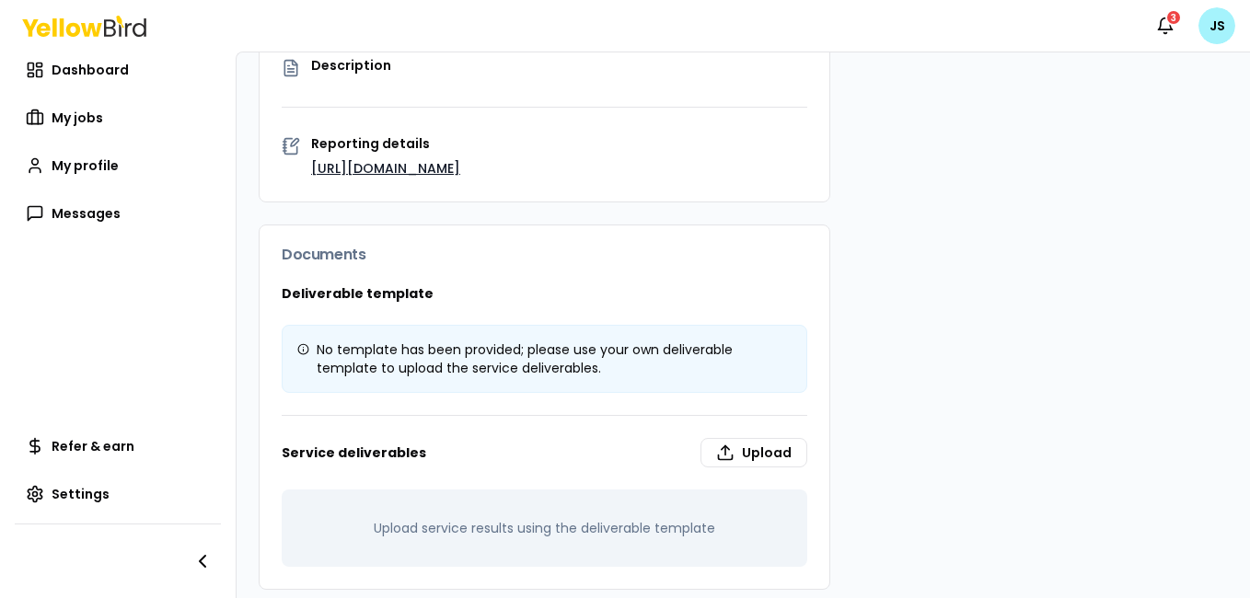
click at [437, 178] on link "https://hubs.ly/Q03tSYYw0" at bounding box center [385, 168] width 149 height 18
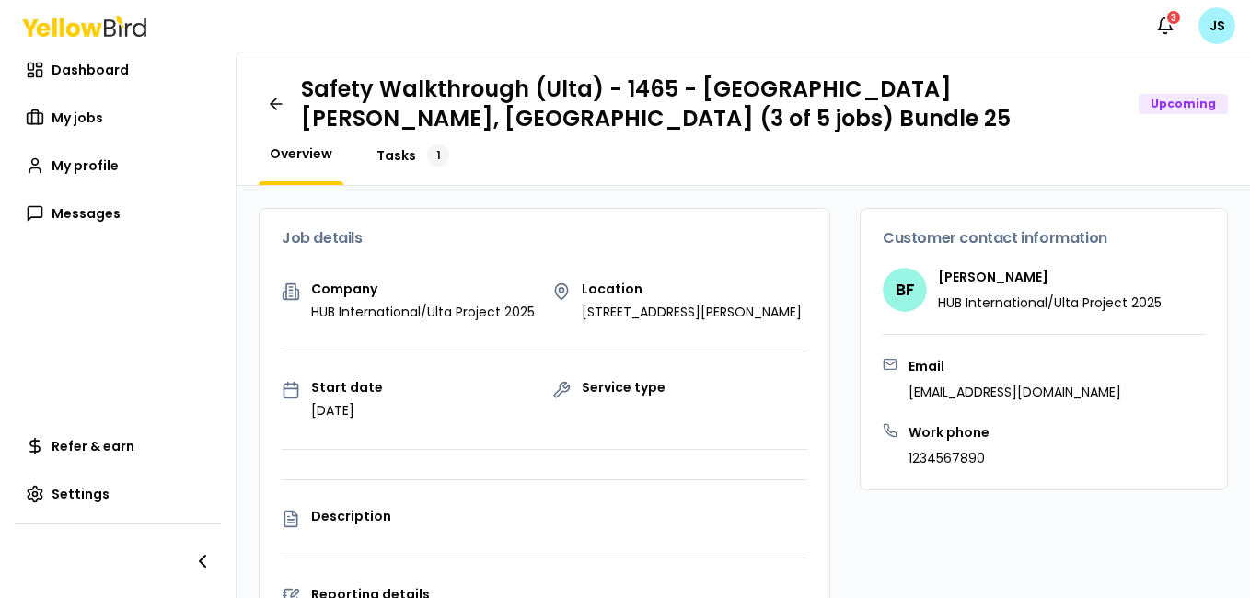
click at [432, 151] on div "1" at bounding box center [438, 156] width 22 height 22
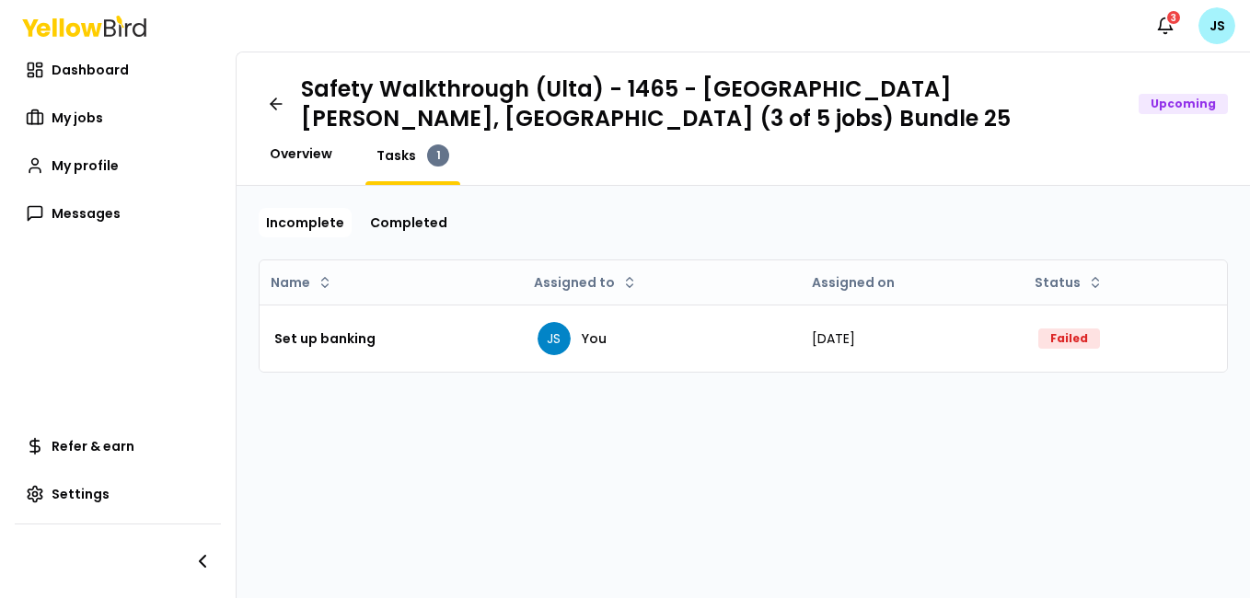
click at [320, 157] on span "Overview" at bounding box center [301, 154] width 63 height 18
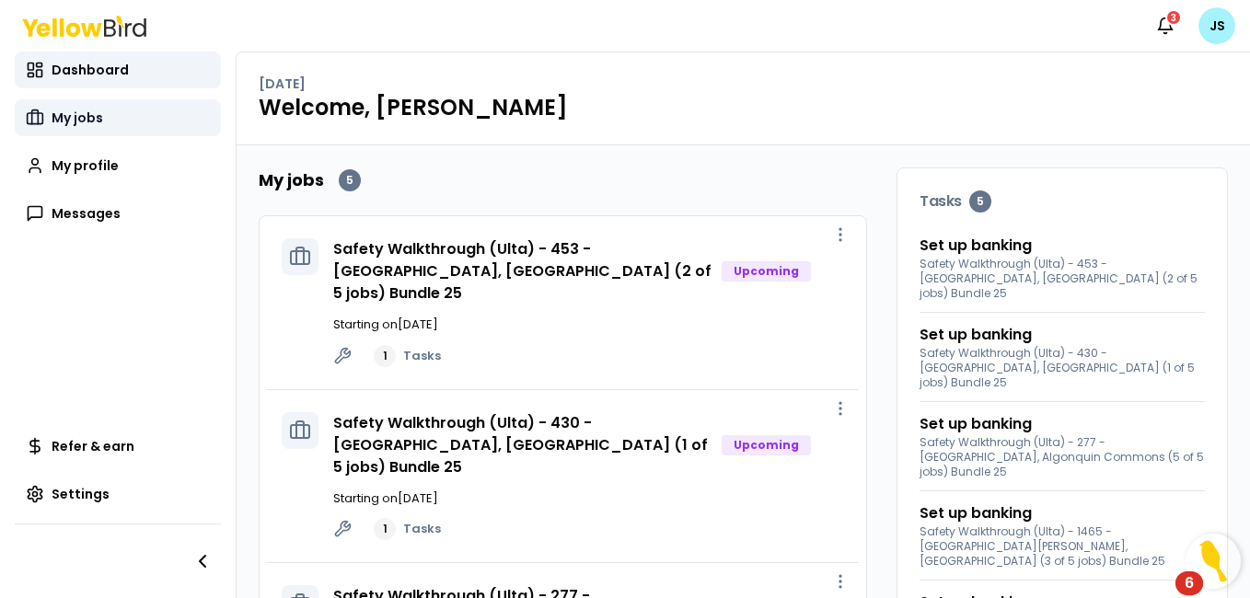
click at [91, 116] on span "My jobs" at bounding box center [78, 118] width 52 height 18
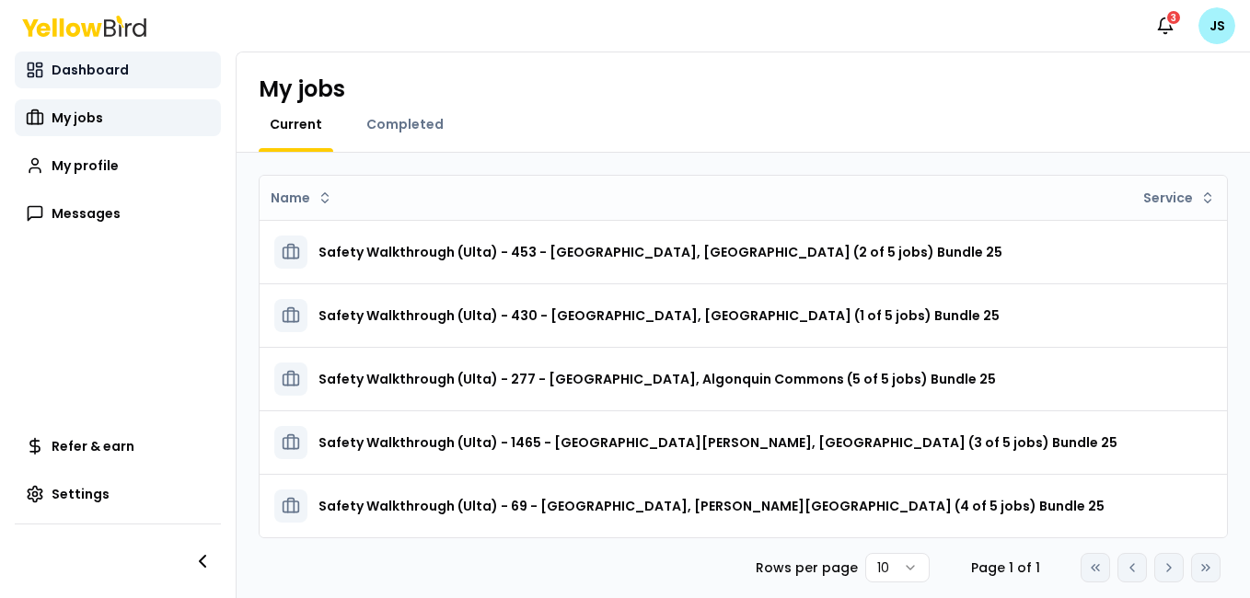
click at [98, 66] on span "Dashboard" at bounding box center [90, 70] width 77 height 18
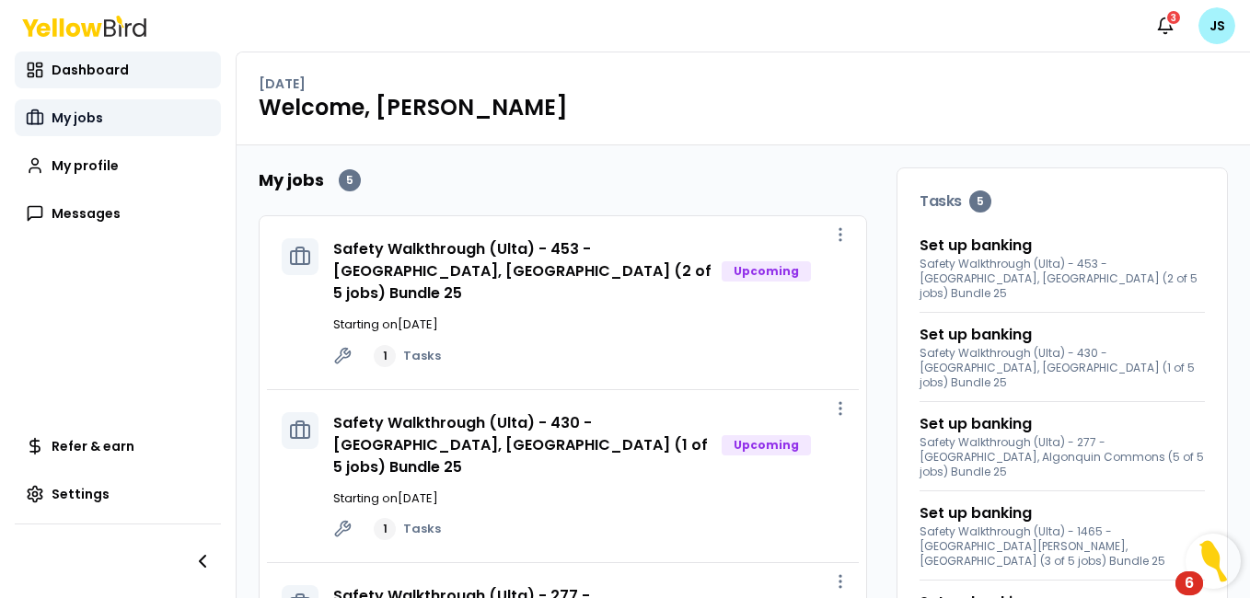
click at [88, 118] on span "My jobs" at bounding box center [78, 118] width 52 height 18
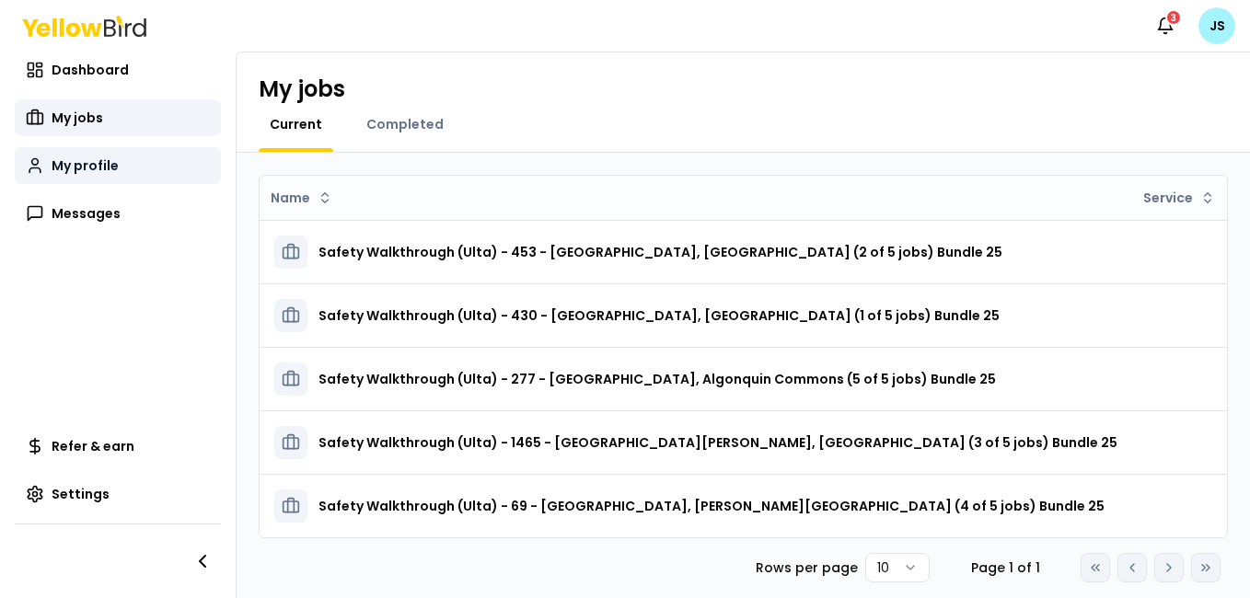
click at [95, 164] on span "My profile" at bounding box center [85, 165] width 67 height 18
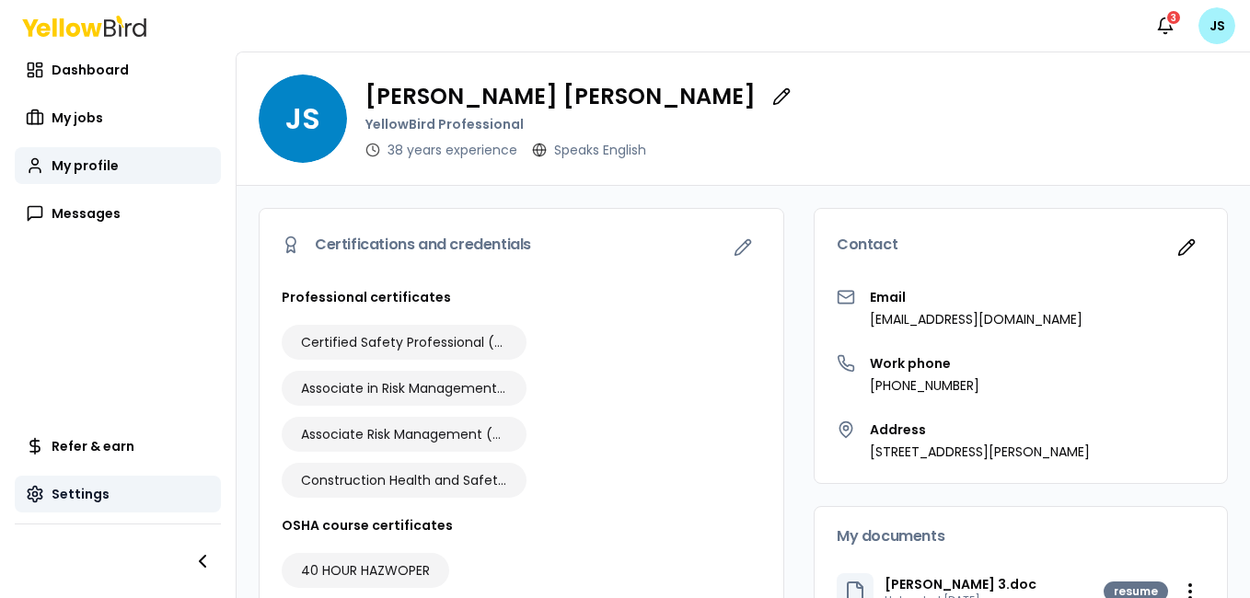
click at [71, 494] on span "Settings" at bounding box center [81, 494] width 58 height 18
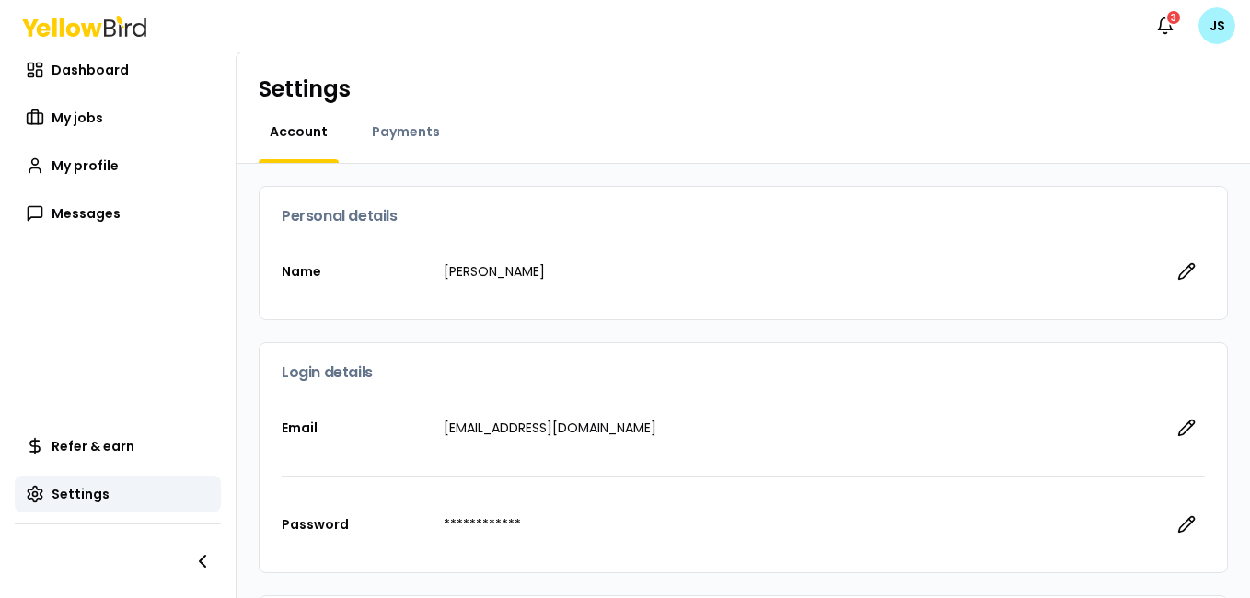
click at [403, 121] on div "Settings Account Payments" at bounding box center [743, 107] width 1013 height 111
click at [401, 130] on span "Payments" at bounding box center [406, 131] width 68 height 18
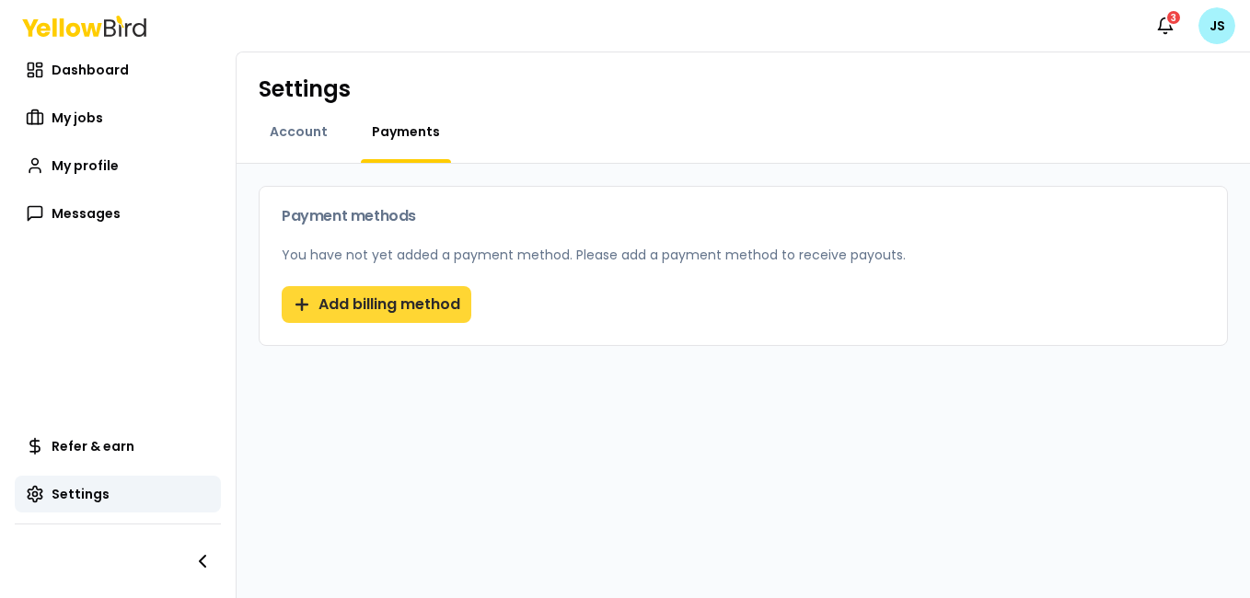
click at [399, 302] on button "Add billing method" at bounding box center [377, 304] width 190 height 37
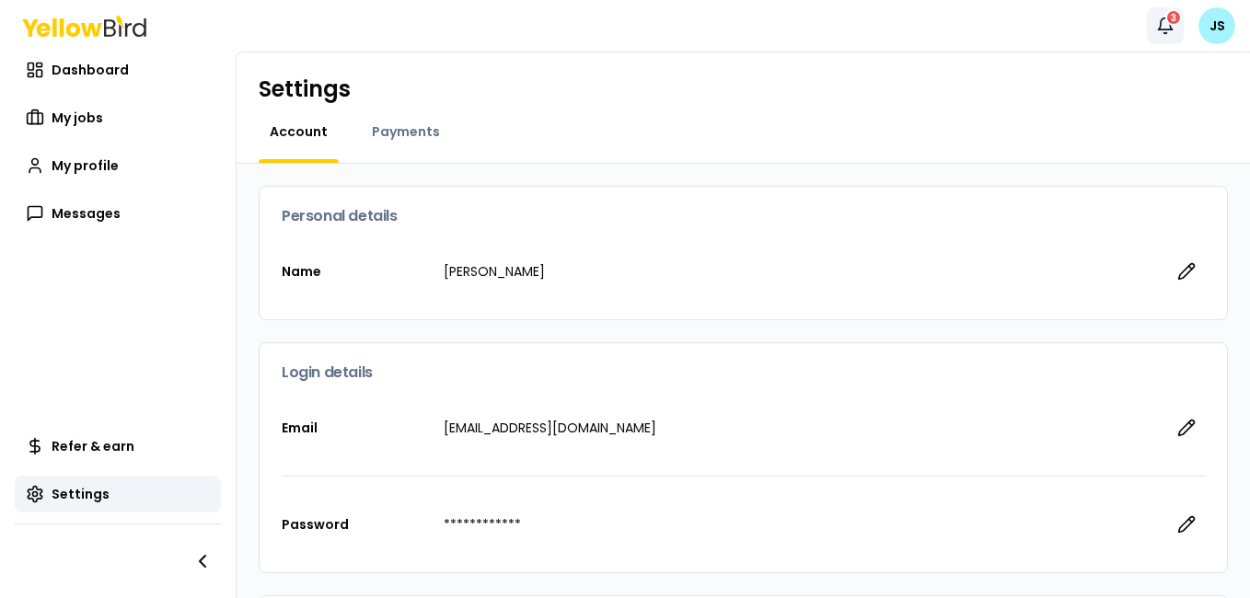
click at [1168, 23] on div "3" at bounding box center [1173, 17] width 17 height 17
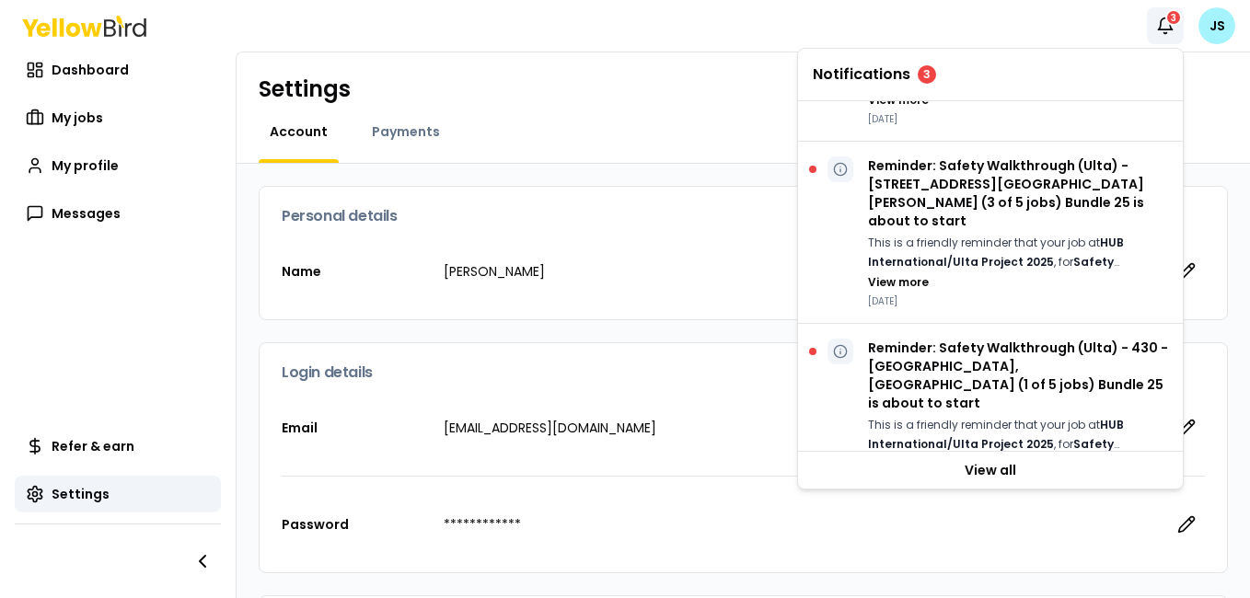
scroll to position [145, 0]
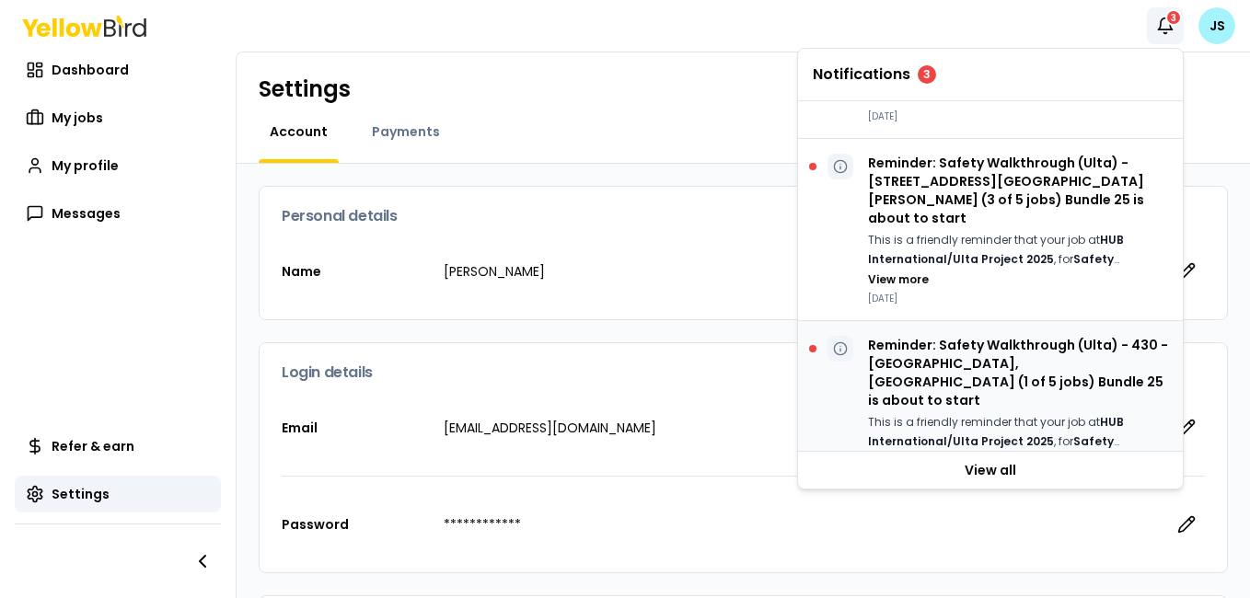
click at [896, 455] on button "View more" at bounding box center [898, 462] width 61 height 15
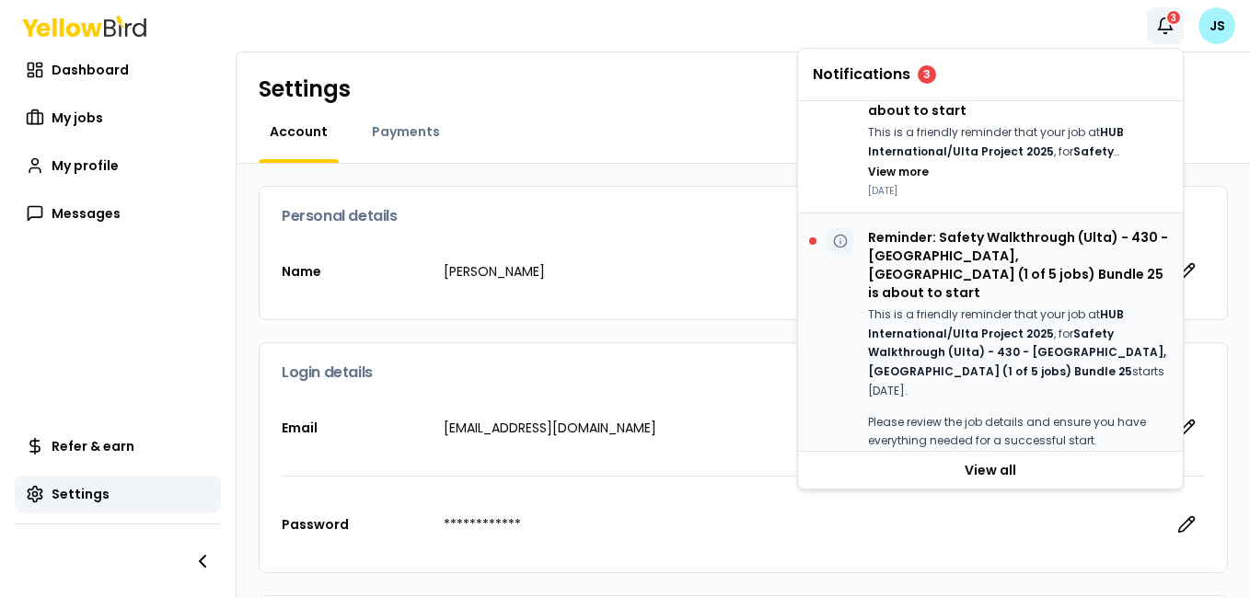
click at [911, 455] on button "View less" at bounding box center [895, 462] width 54 height 15
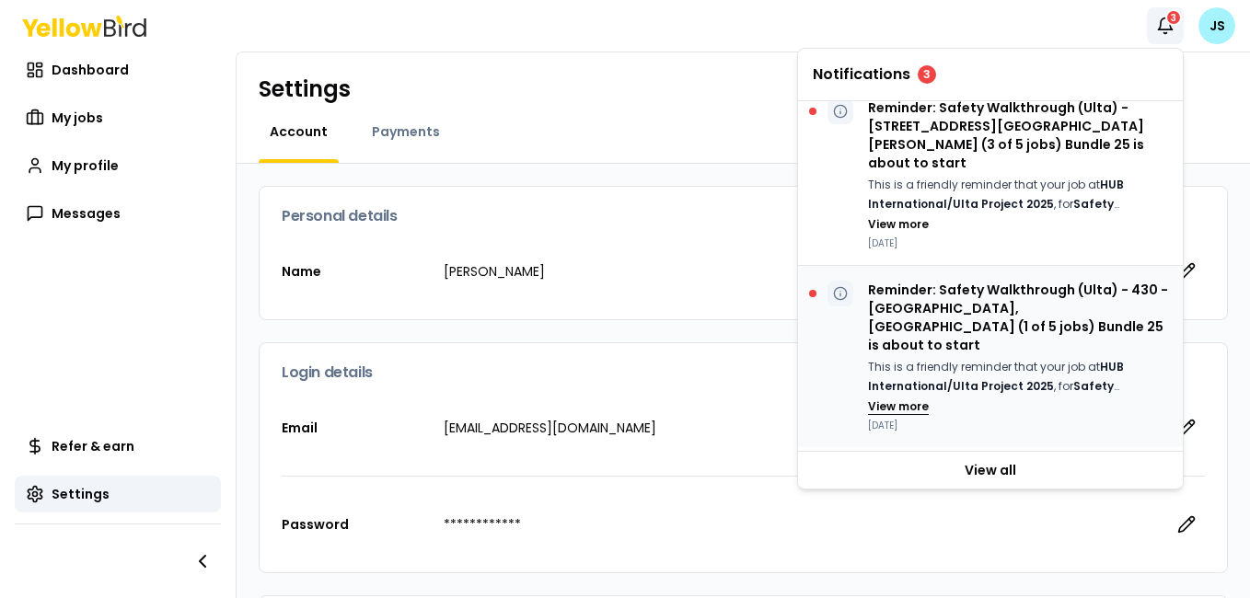
scroll to position [145, 0]
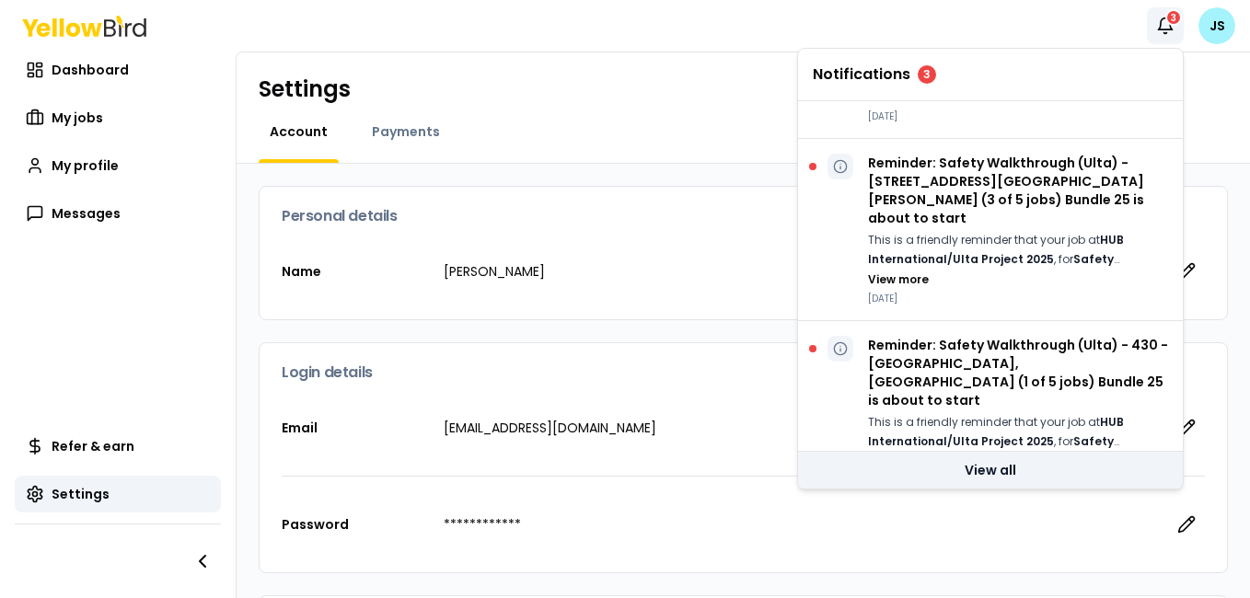
click at [995, 470] on link "View all" at bounding box center [990, 470] width 385 height 37
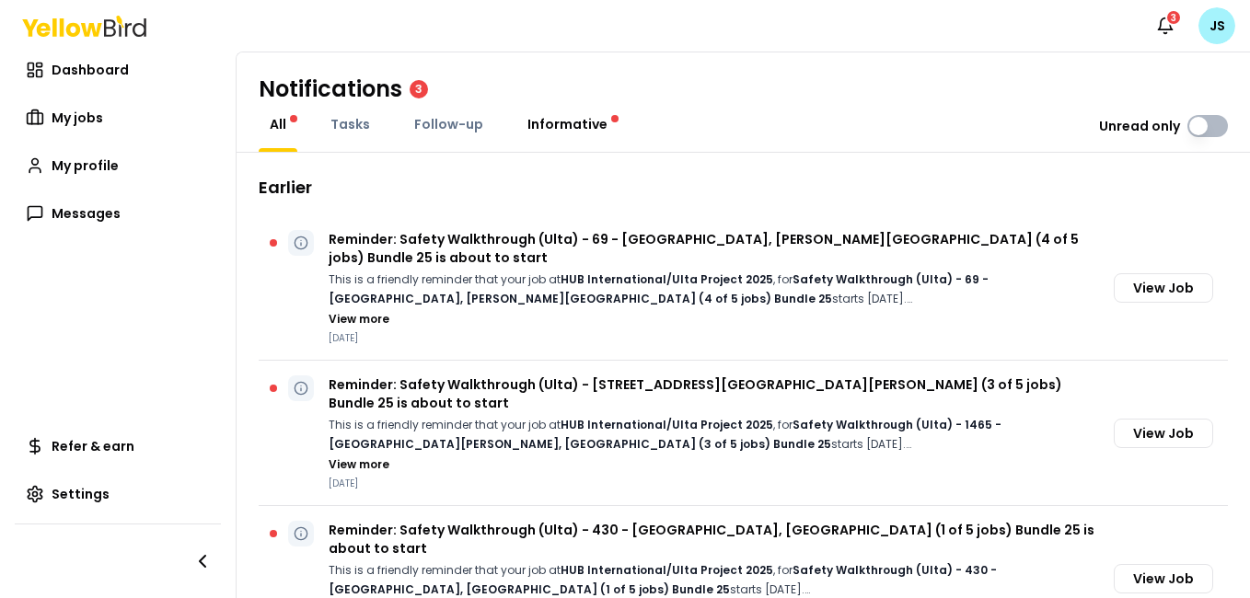
click at [568, 122] on span "Informative" at bounding box center [567, 124] width 80 height 18
click at [456, 120] on span "Follow-up" at bounding box center [448, 124] width 69 height 18
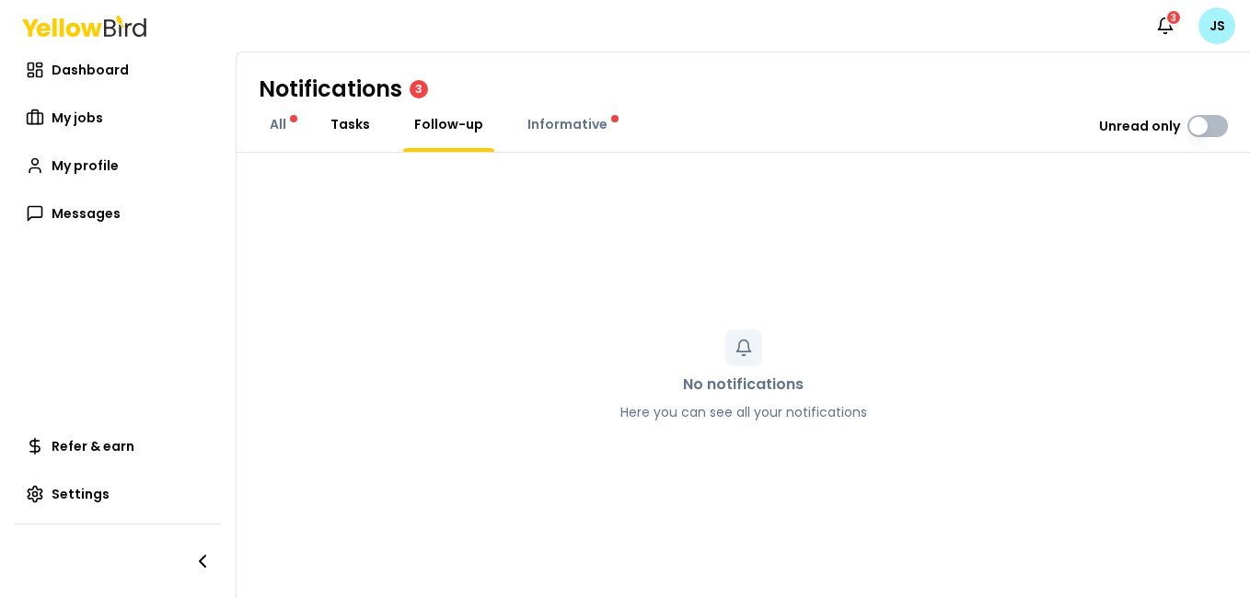
click at [360, 125] on span "Tasks" at bounding box center [350, 124] width 40 height 18
click at [280, 120] on span "All" at bounding box center [278, 124] width 17 height 18
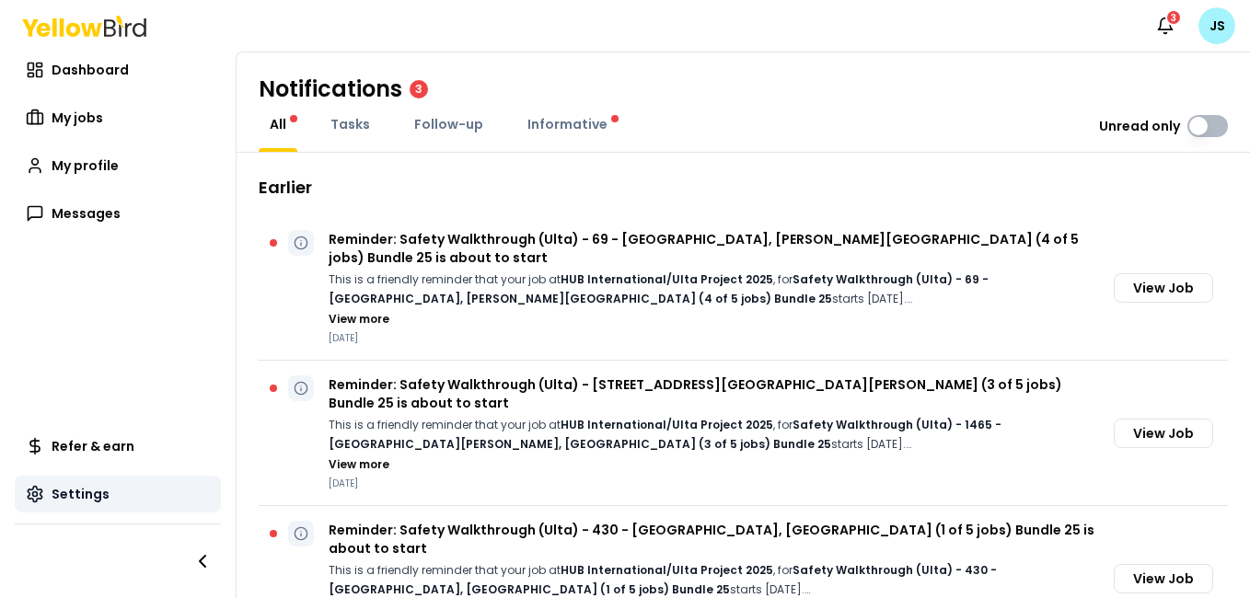
click at [84, 492] on span "Settings" at bounding box center [81, 494] width 58 height 18
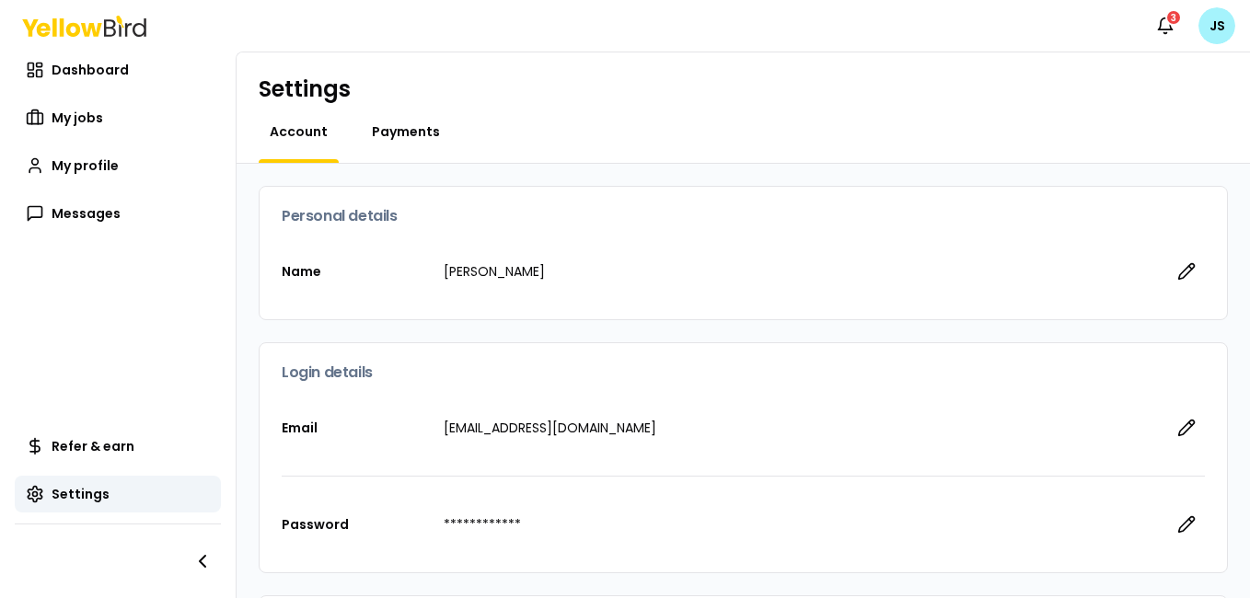
click at [402, 136] on span "Payments" at bounding box center [406, 131] width 68 height 18
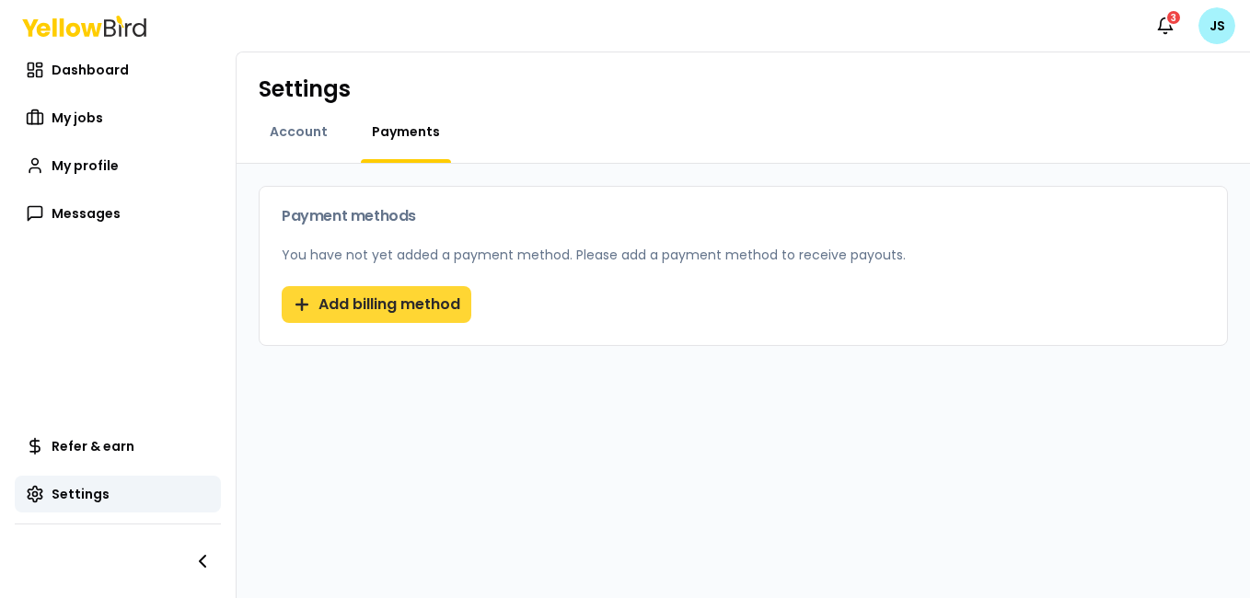
click at [434, 302] on button "Add billing method" at bounding box center [377, 304] width 190 height 37
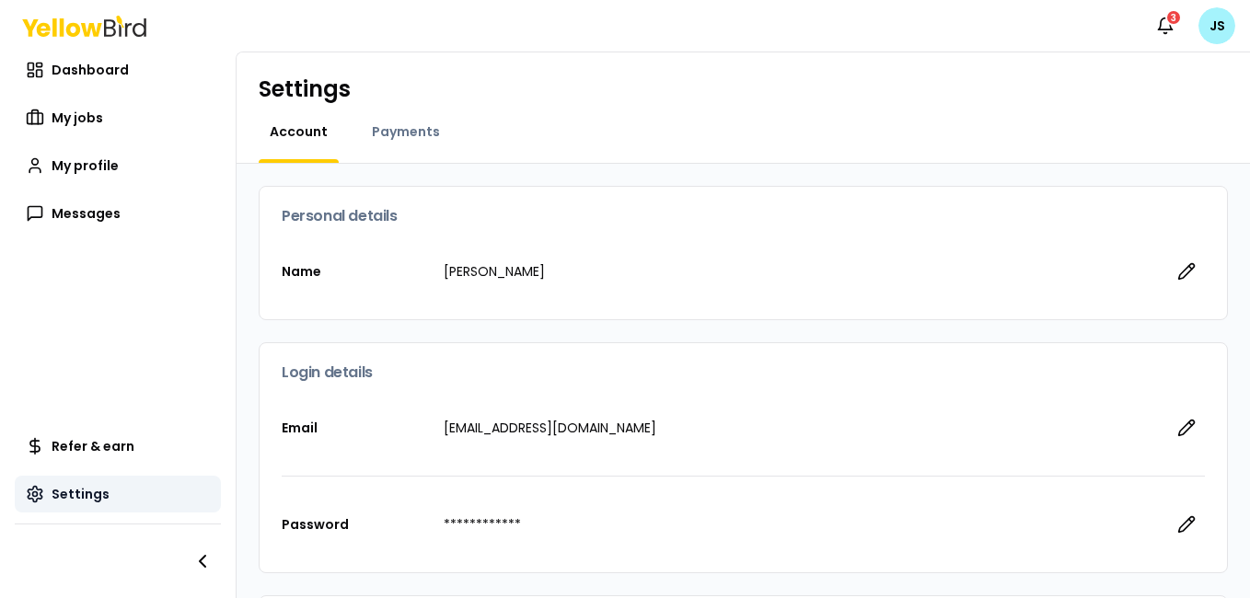
click at [98, 489] on span "Settings" at bounding box center [81, 494] width 58 height 18
click at [408, 129] on span "Payments" at bounding box center [406, 131] width 68 height 18
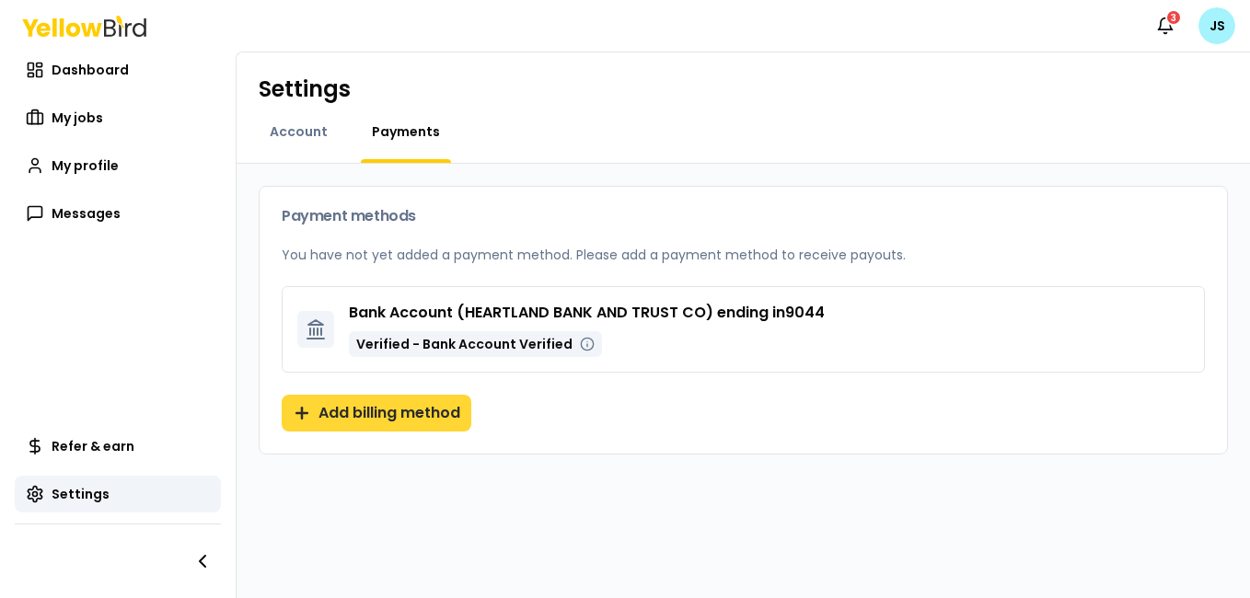
click at [400, 406] on button "Add billing method" at bounding box center [377, 413] width 190 height 37
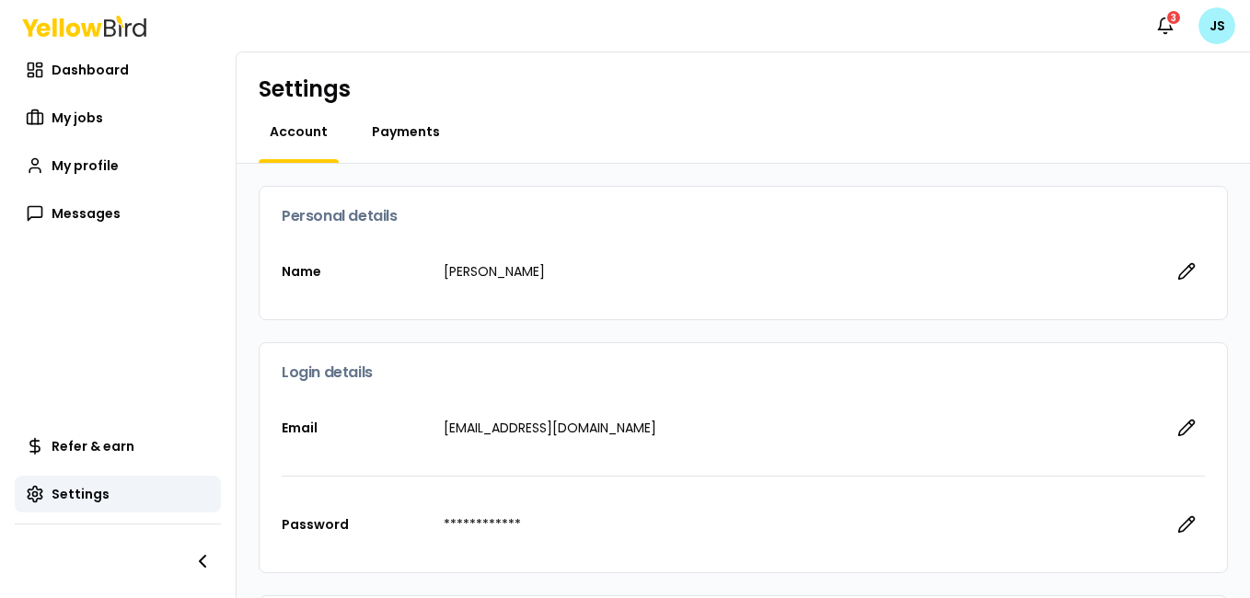
click at [409, 129] on span "Payments" at bounding box center [406, 131] width 68 height 18
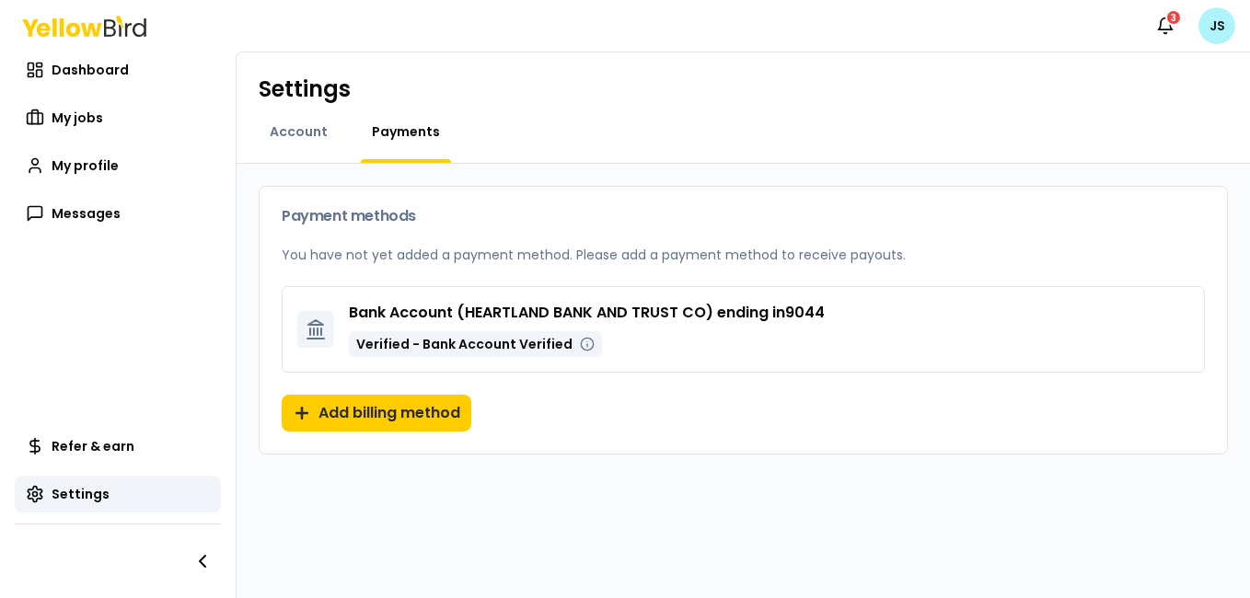
click at [1210, 42] on html "Notifications 3 JS Dashboard My jobs My profile Messages Refer & earn Settings …" at bounding box center [625, 299] width 1250 height 598
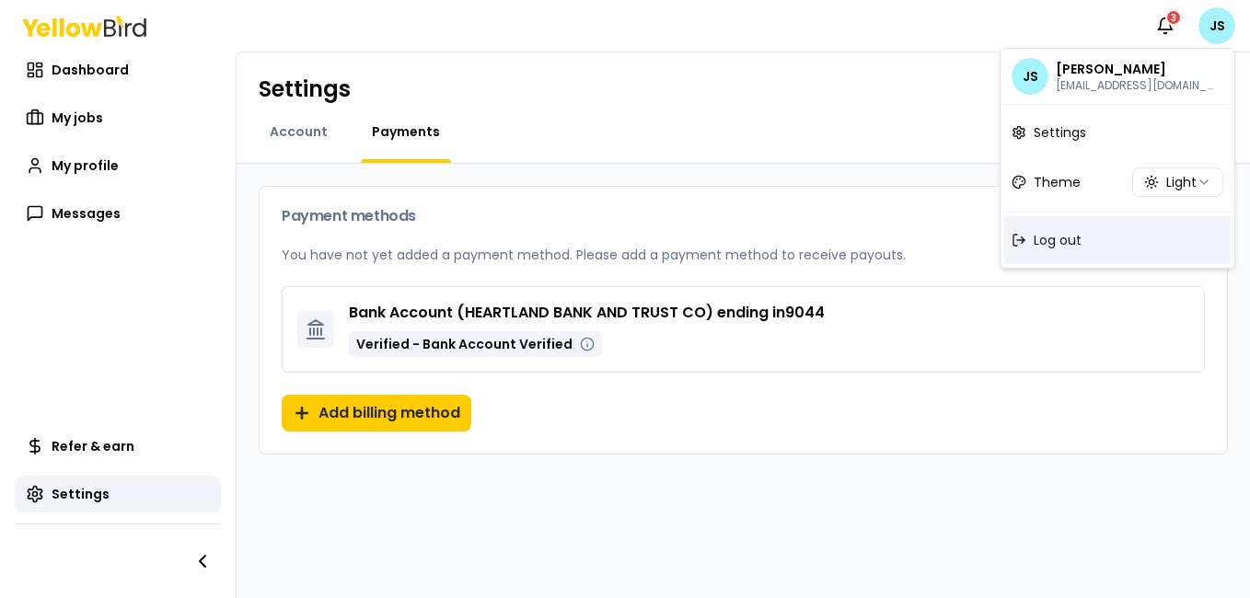
click at [1055, 239] on span "Log out" at bounding box center [1058, 240] width 48 height 18
